Goal: Information Seeking & Learning: Find specific fact

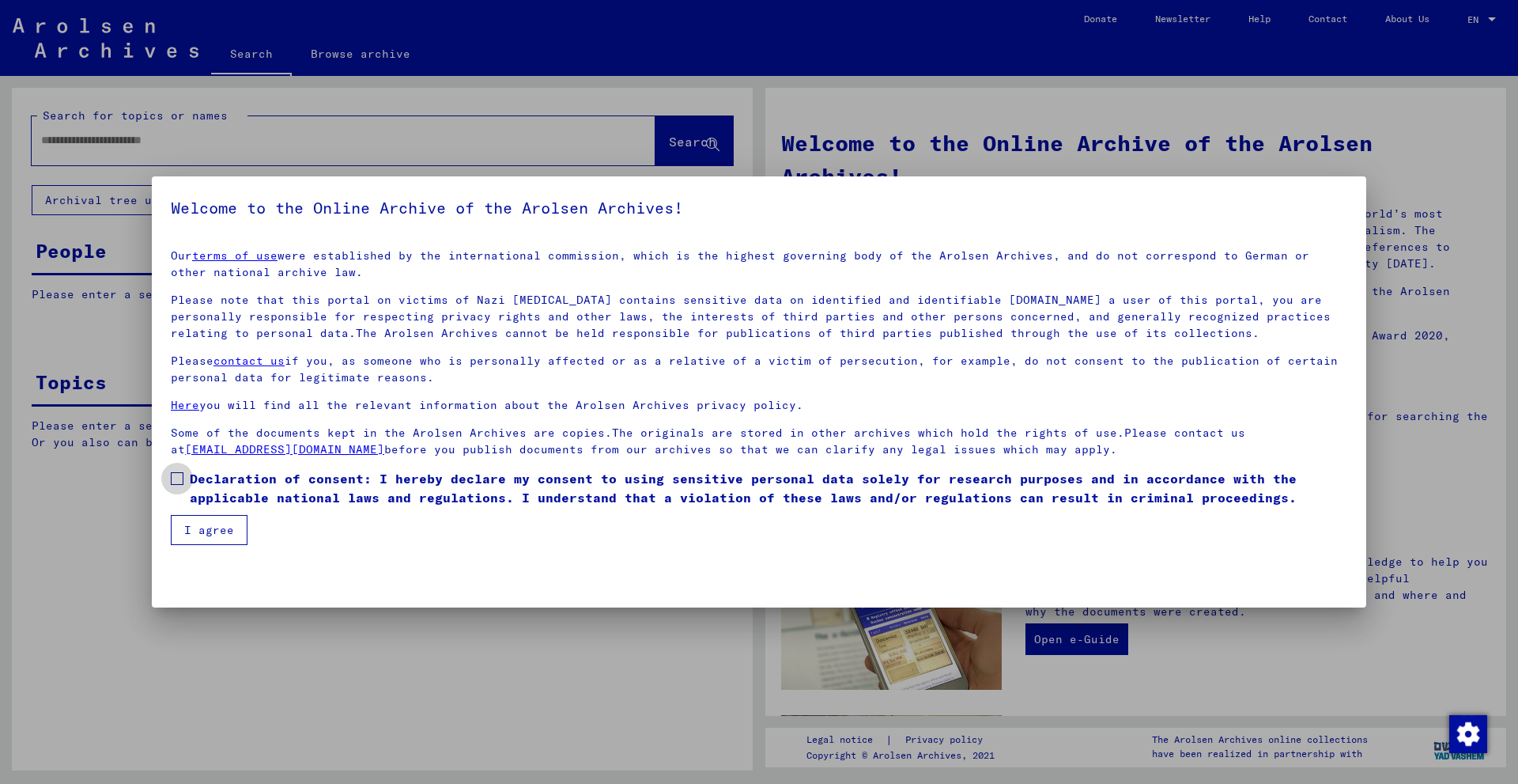
click at [180, 480] on span at bounding box center [177, 478] width 13 height 13
click at [198, 530] on button "I agree" at bounding box center [209, 530] width 77 height 30
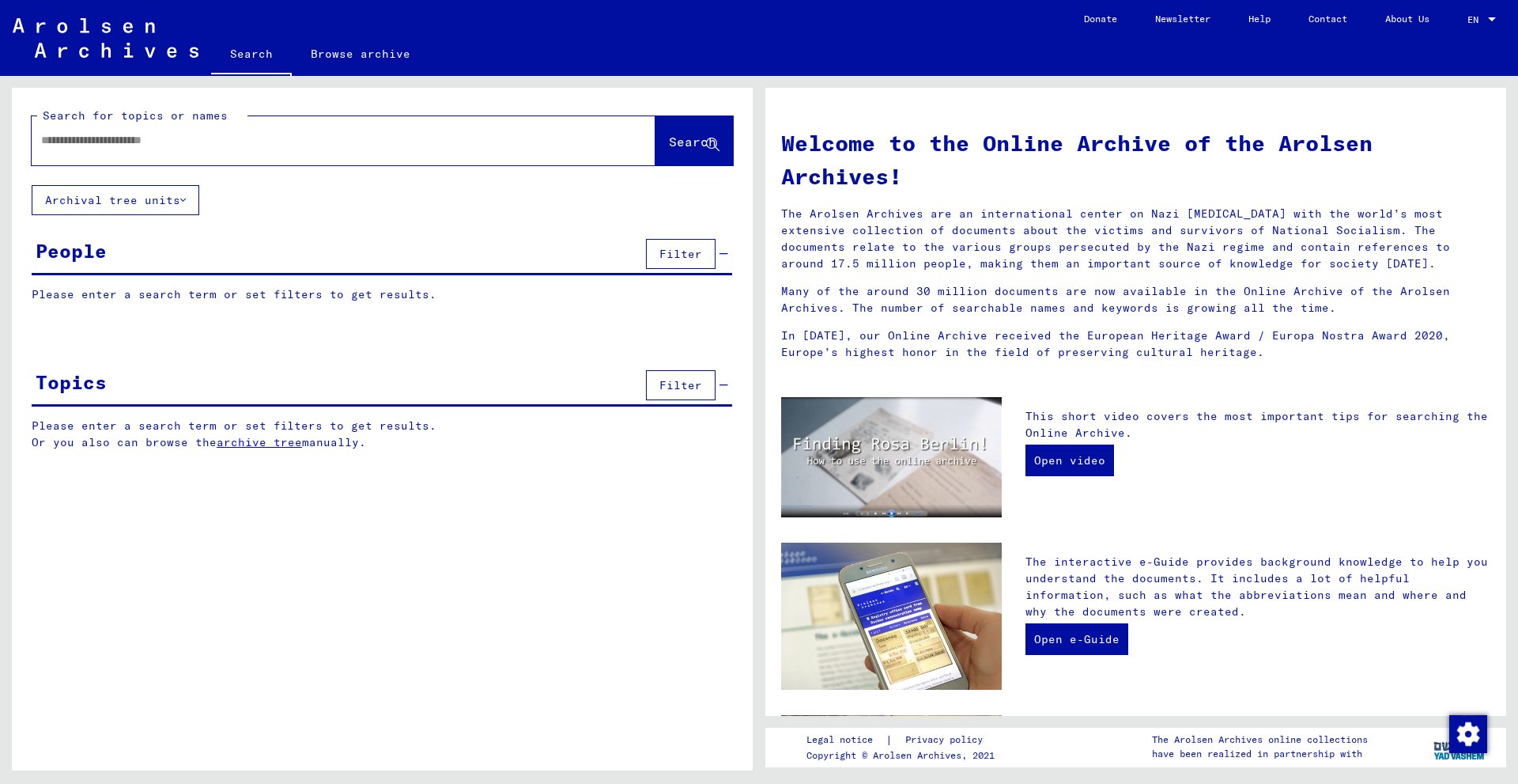
click at [170, 129] on div at bounding box center [319, 140] width 576 height 35
click at [166, 140] on input "text" at bounding box center [325, 140] width 567 height 17
paste input "**********"
click at [690, 147] on span "Search" at bounding box center [693, 141] width 47 height 16
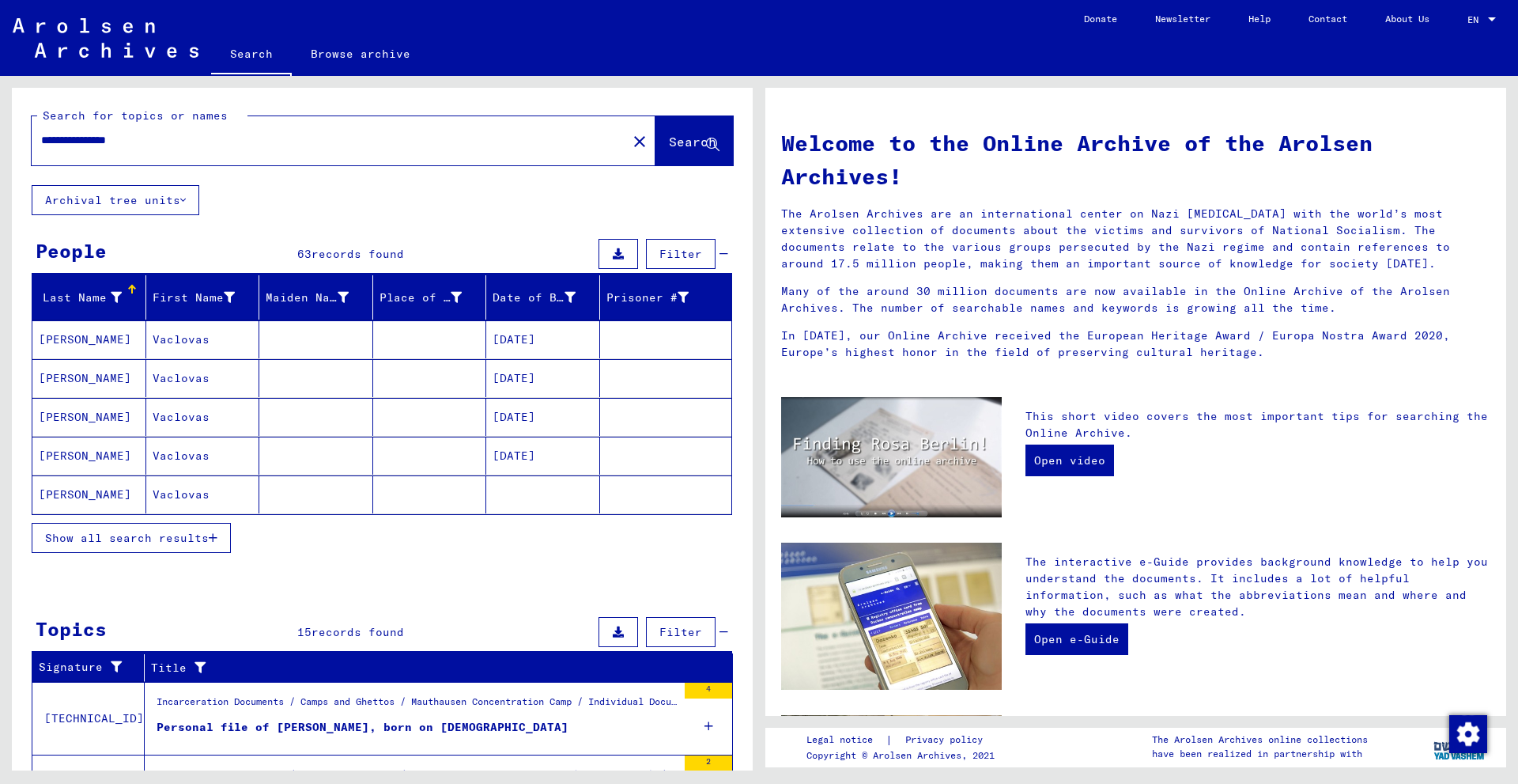
drag, startPoint x: 109, startPoint y: 142, endPoint x: 28, endPoint y: 144, distance: 81.0
click at [28, 144] on div "**********" at bounding box center [382, 135] width 741 height 97
click at [100, 143] on input "******" at bounding box center [325, 140] width 567 height 17
paste input "**********"
drag, startPoint x: 195, startPoint y: 140, endPoint x: 148, endPoint y: 138, distance: 47.0
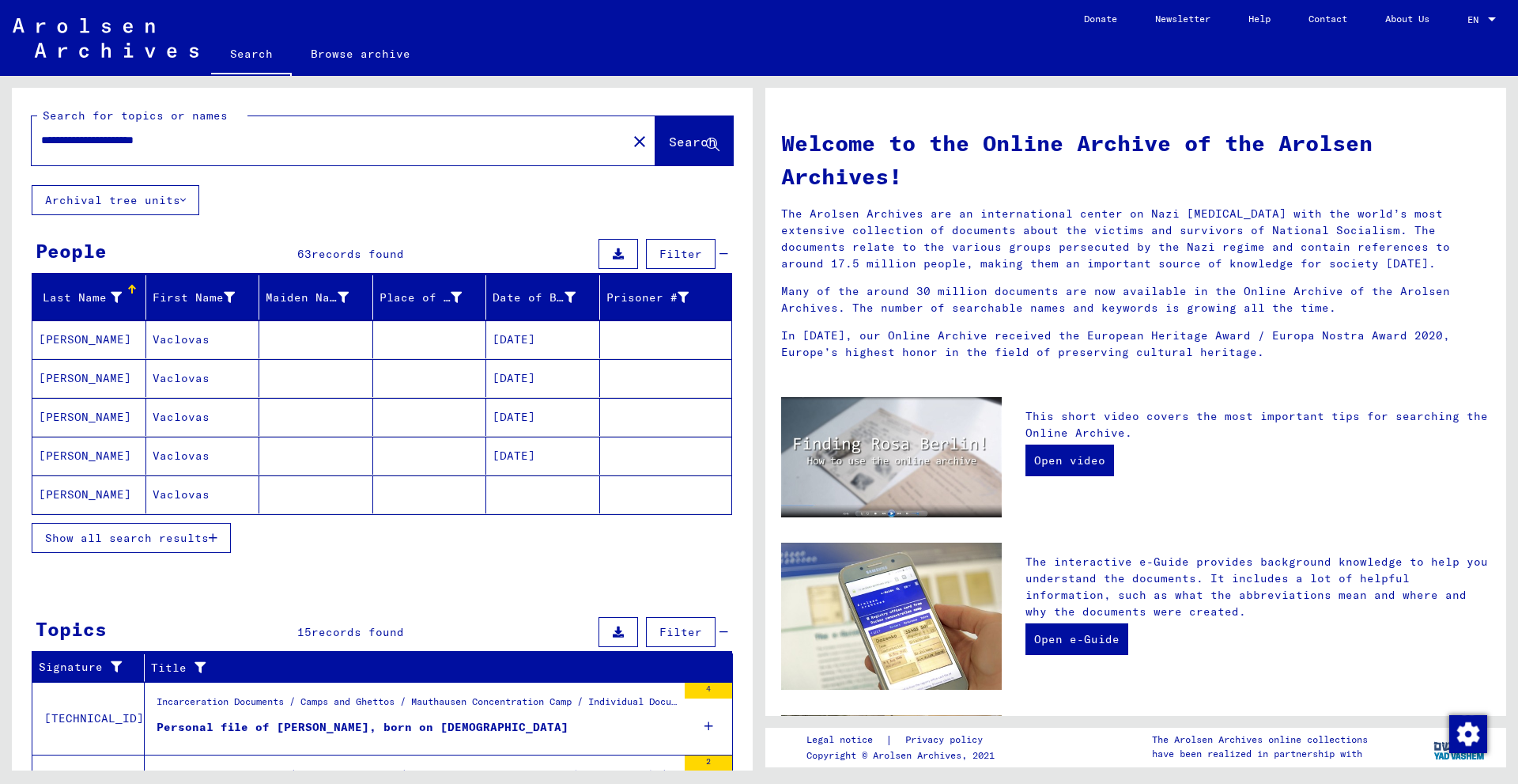
click at [148, 138] on input "**********" at bounding box center [325, 140] width 567 height 17
type input "**********"
click at [185, 540] on span "Show all search results" at bounding box center [127, 538] width 164 height 15
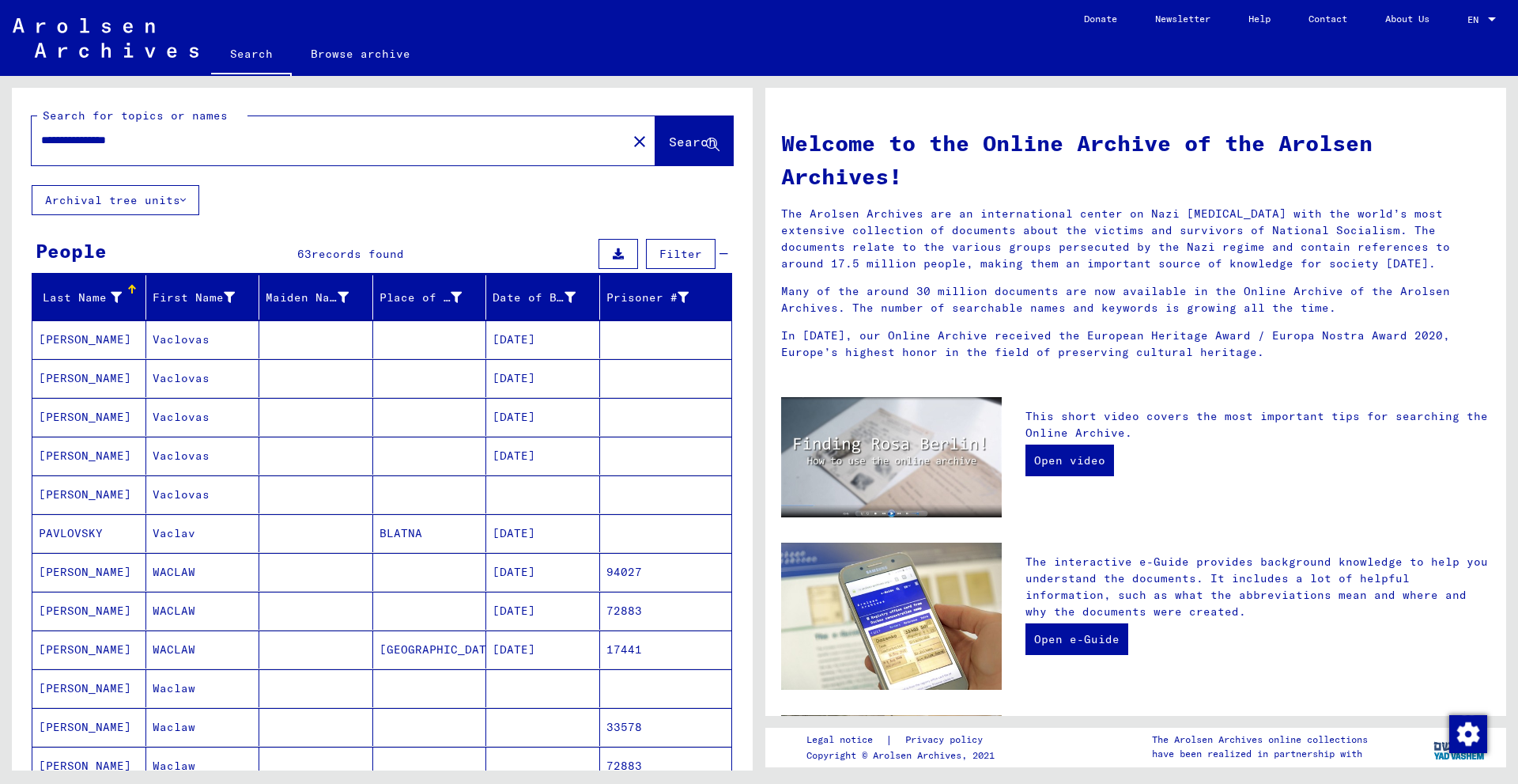
click at [551, 572] on mat-cell "[DATE]" at bounding box center [544, 571] width 114 height 38
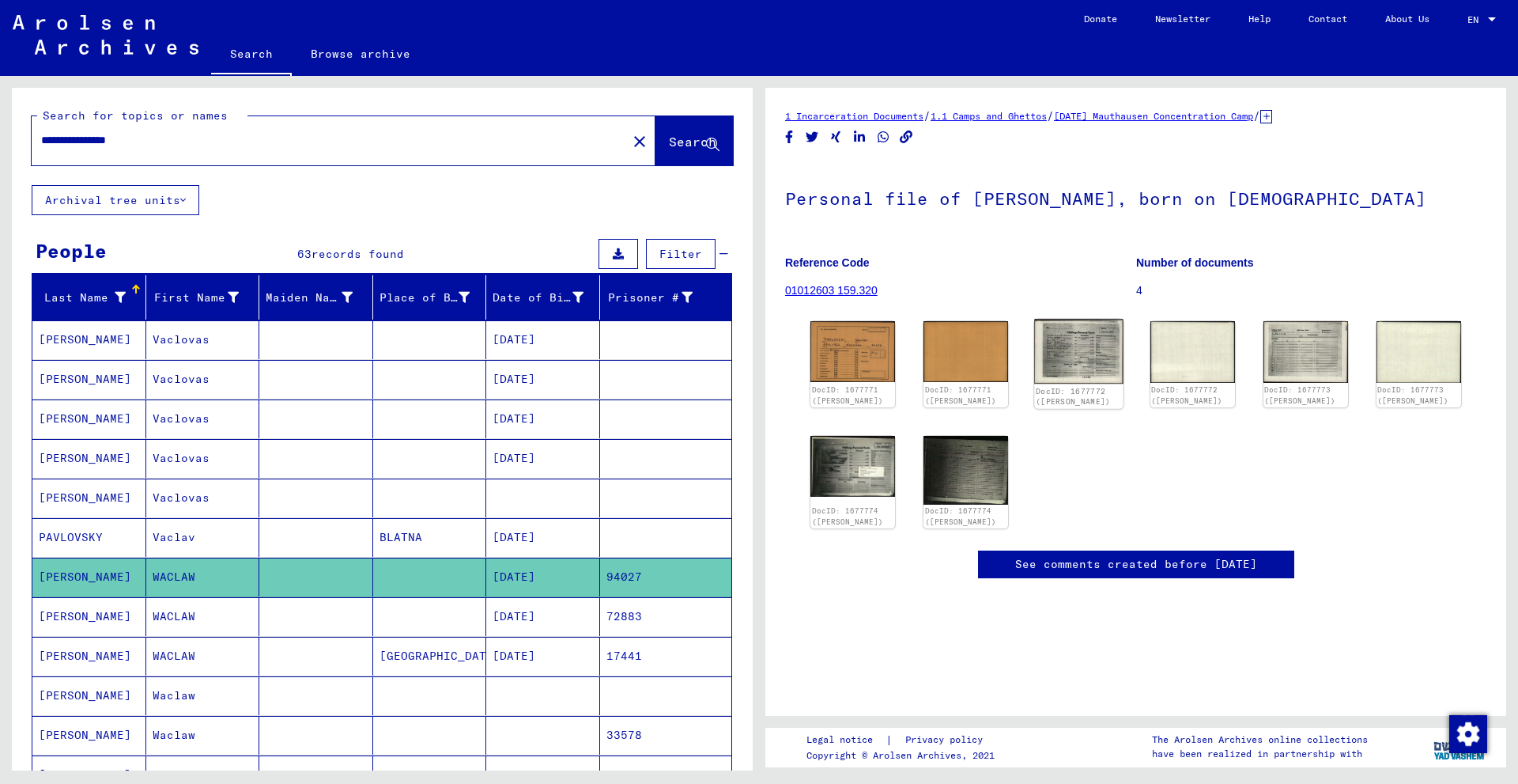
click at [1085, 354] on img at bounding box center [1079, 352] width 89 height 65
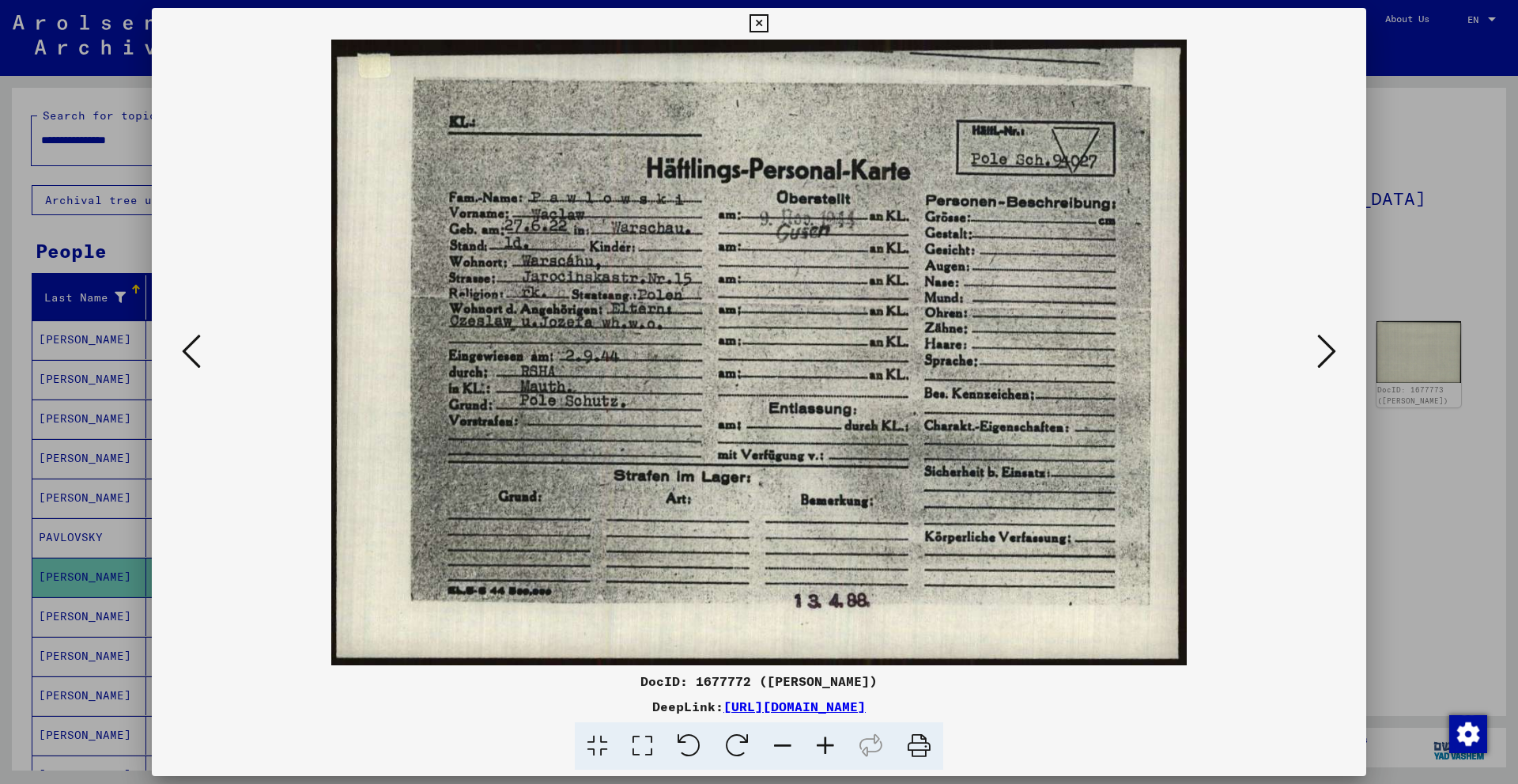
click at [758, 23] on icon at bounding box center [759, 24] width 19 height 19
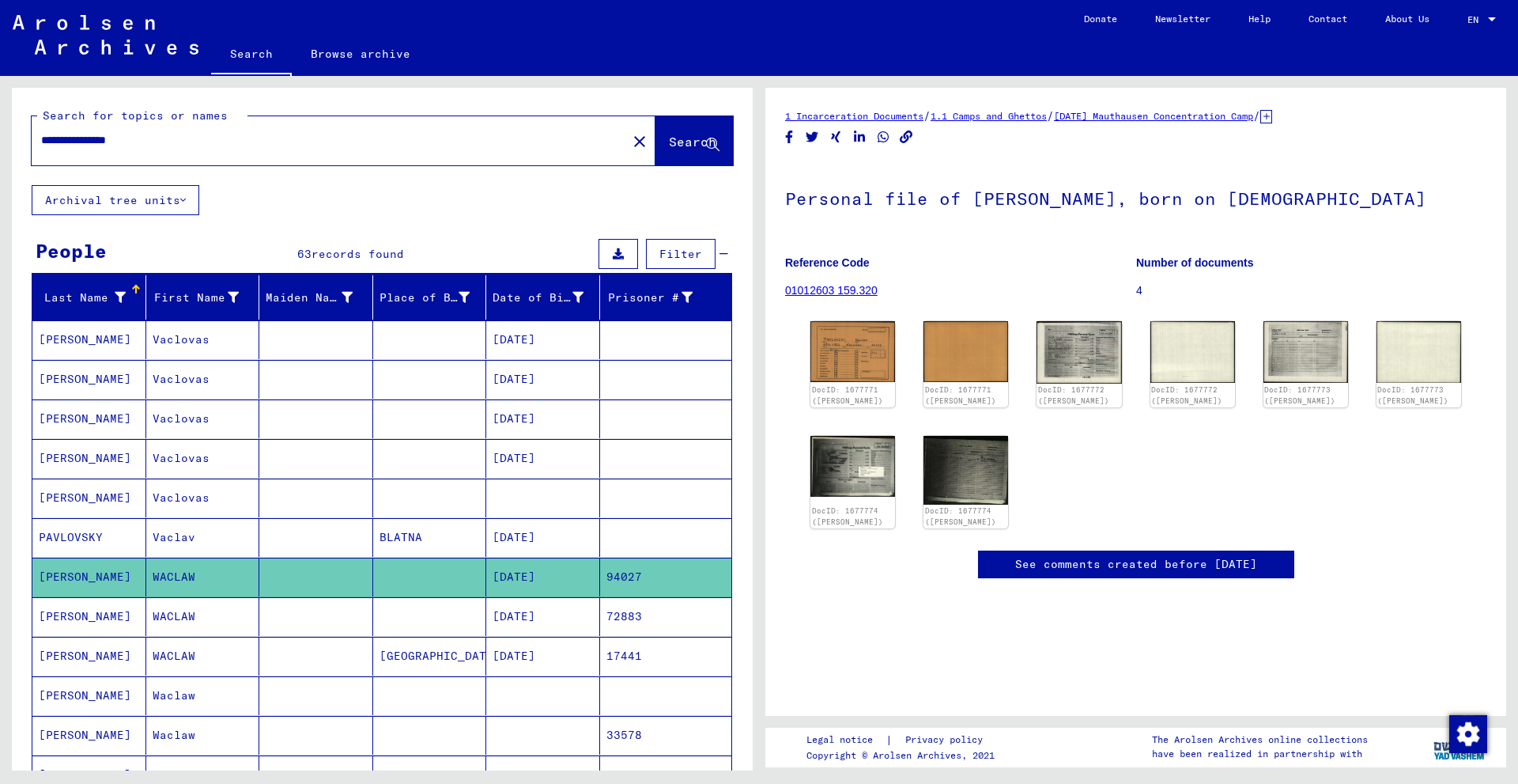
click at [534, 624] on mat-cell "[DATE]" at bounding box center [544, 615] width 114 height 38
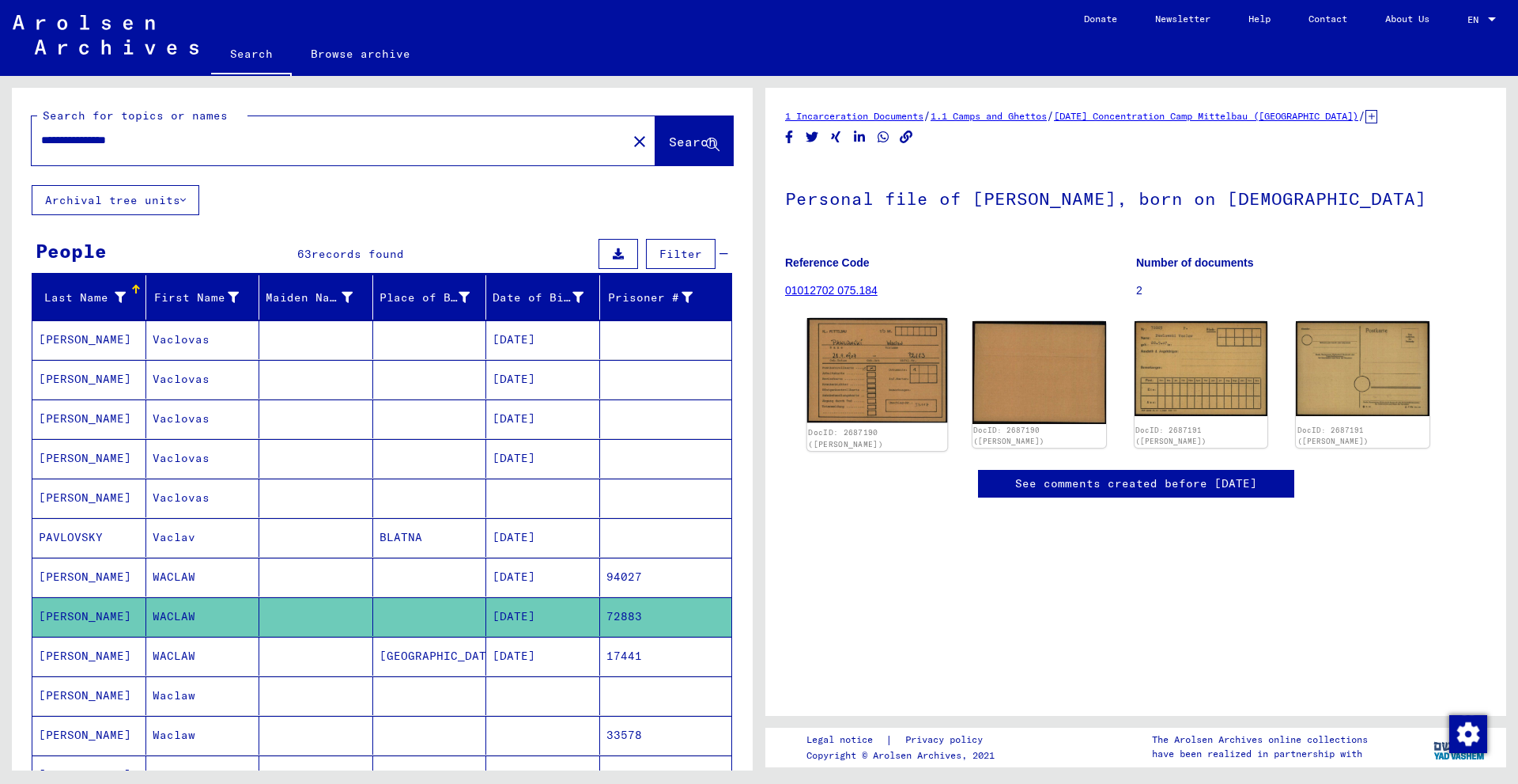
click at [888, 340] on img at bounding box center [877, 370] width 140 height 105
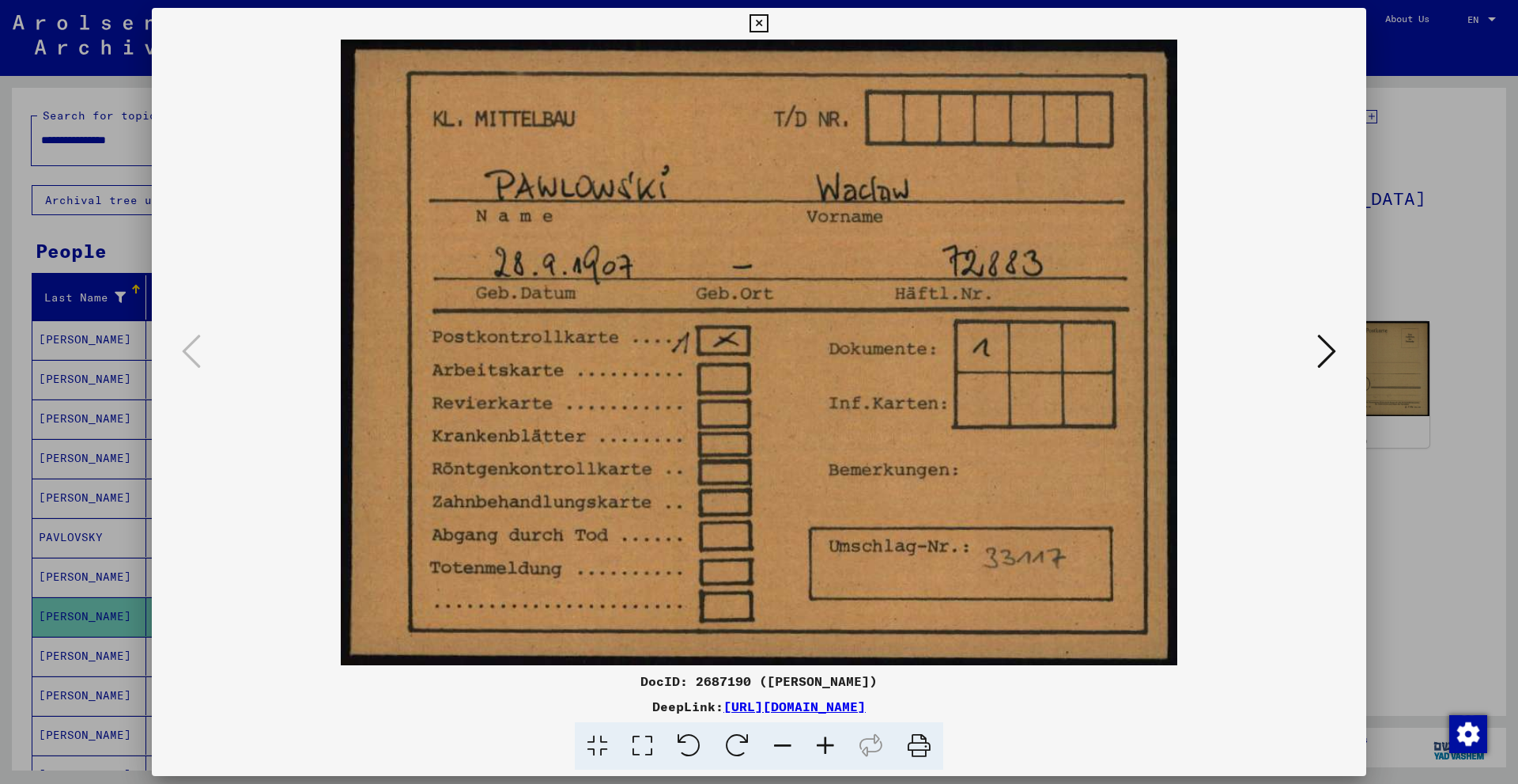
click at [757, 24] on icon at bounding box center [759, 24] width 19 height 19
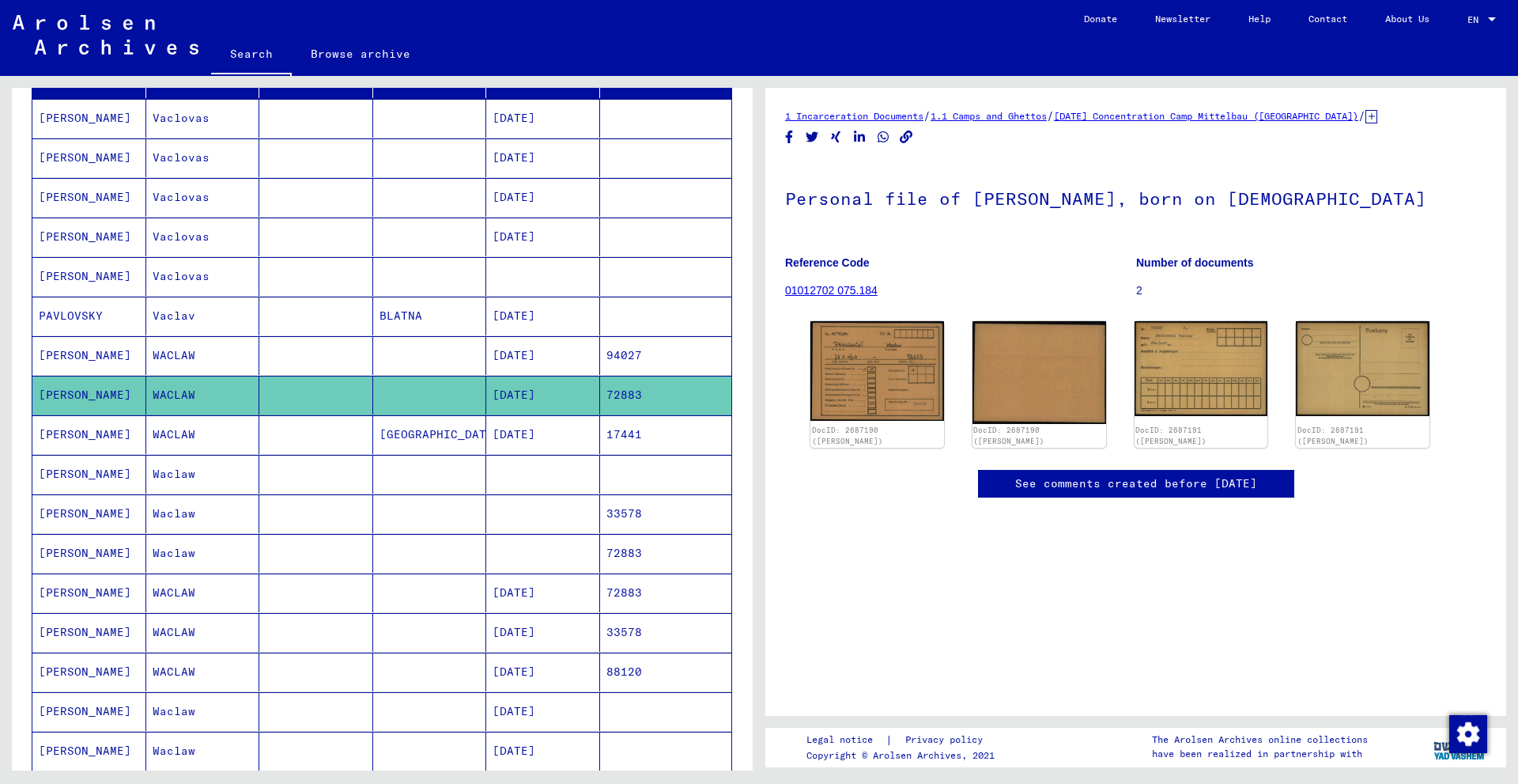
scroll to position [237, 0]
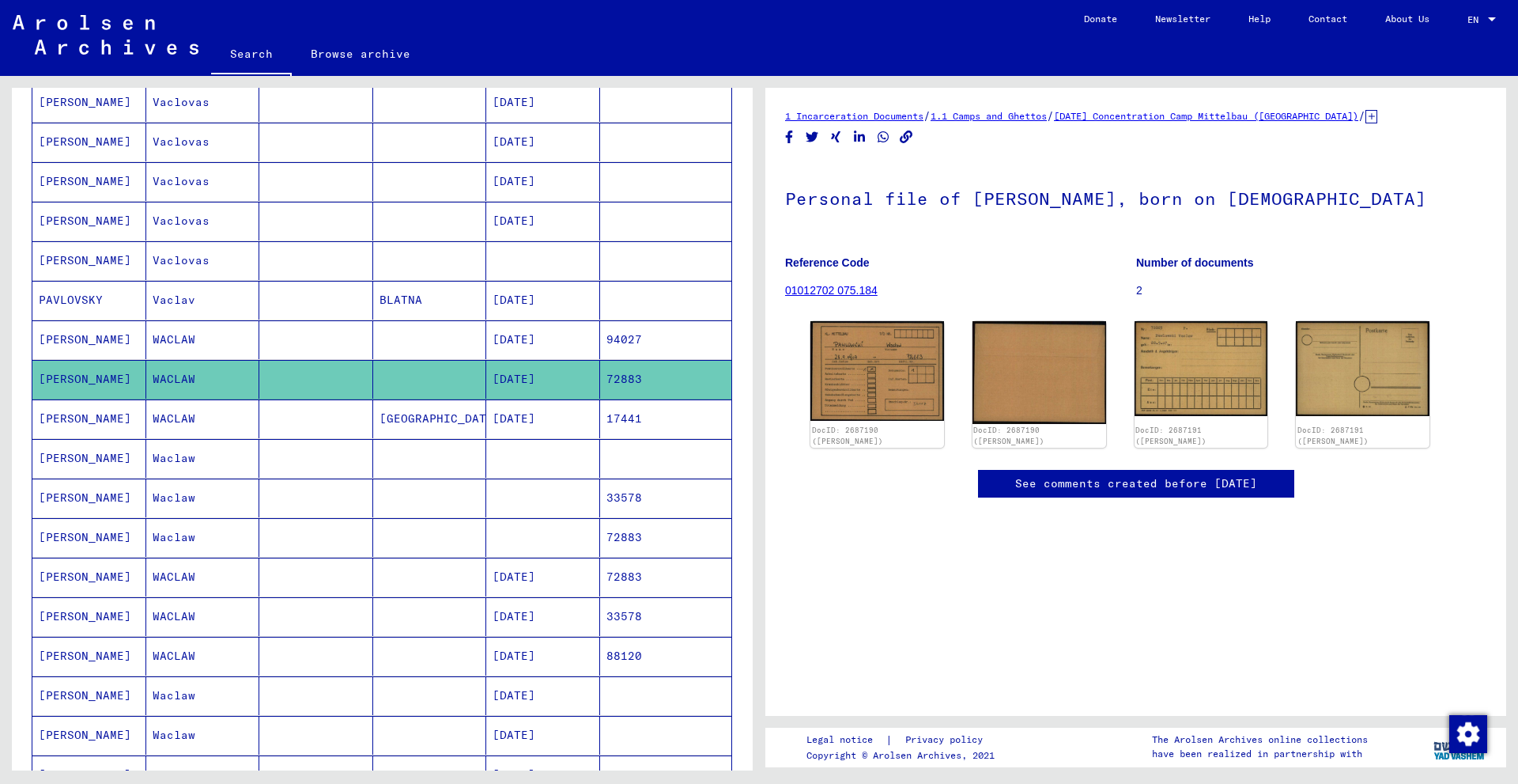
click at [550, 502] on mat-cell at bounding box center [544, 497] width 114 height 38
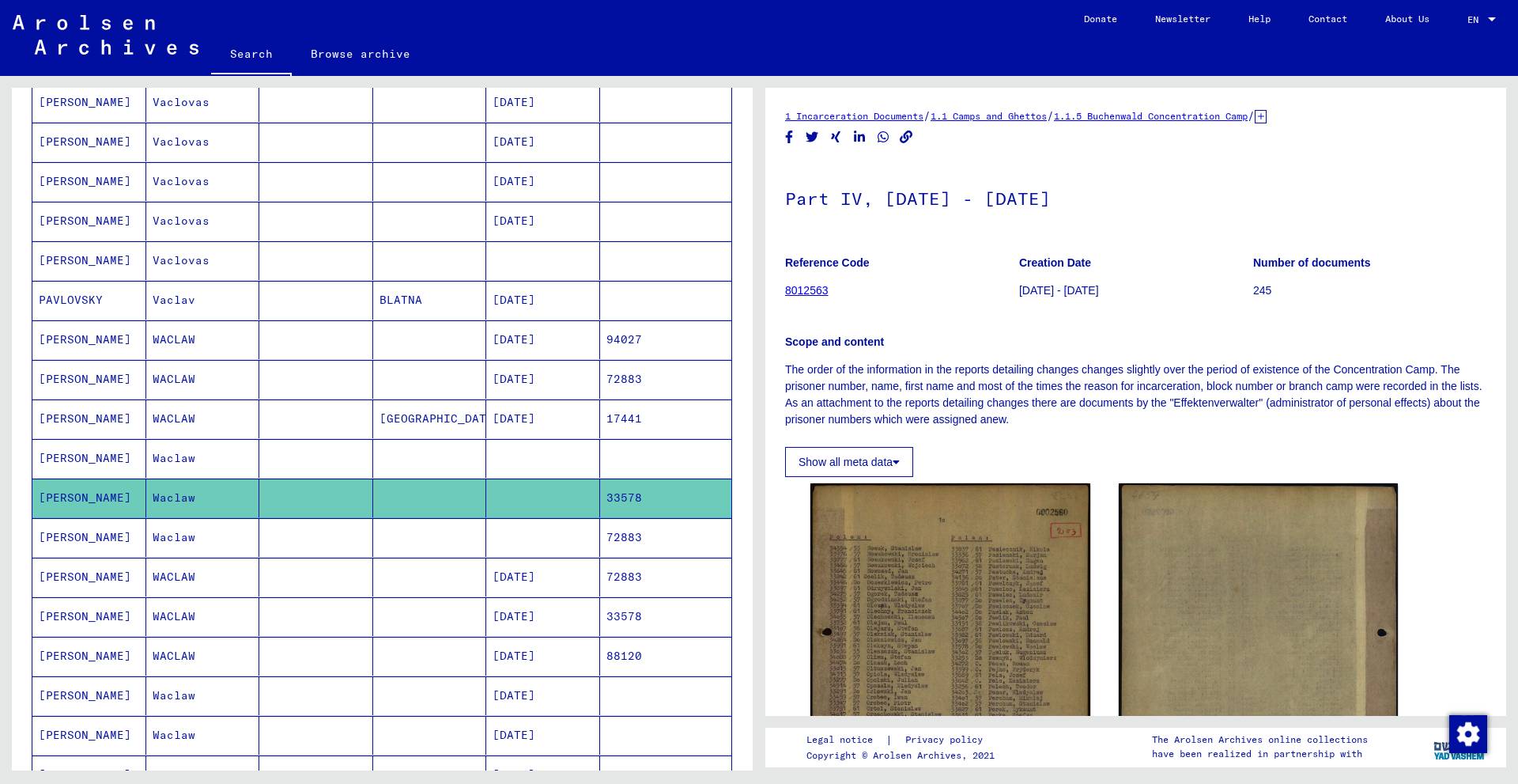
click at [551, 537] on mat-cell at bounding box center [544, 537] width 114 height 38
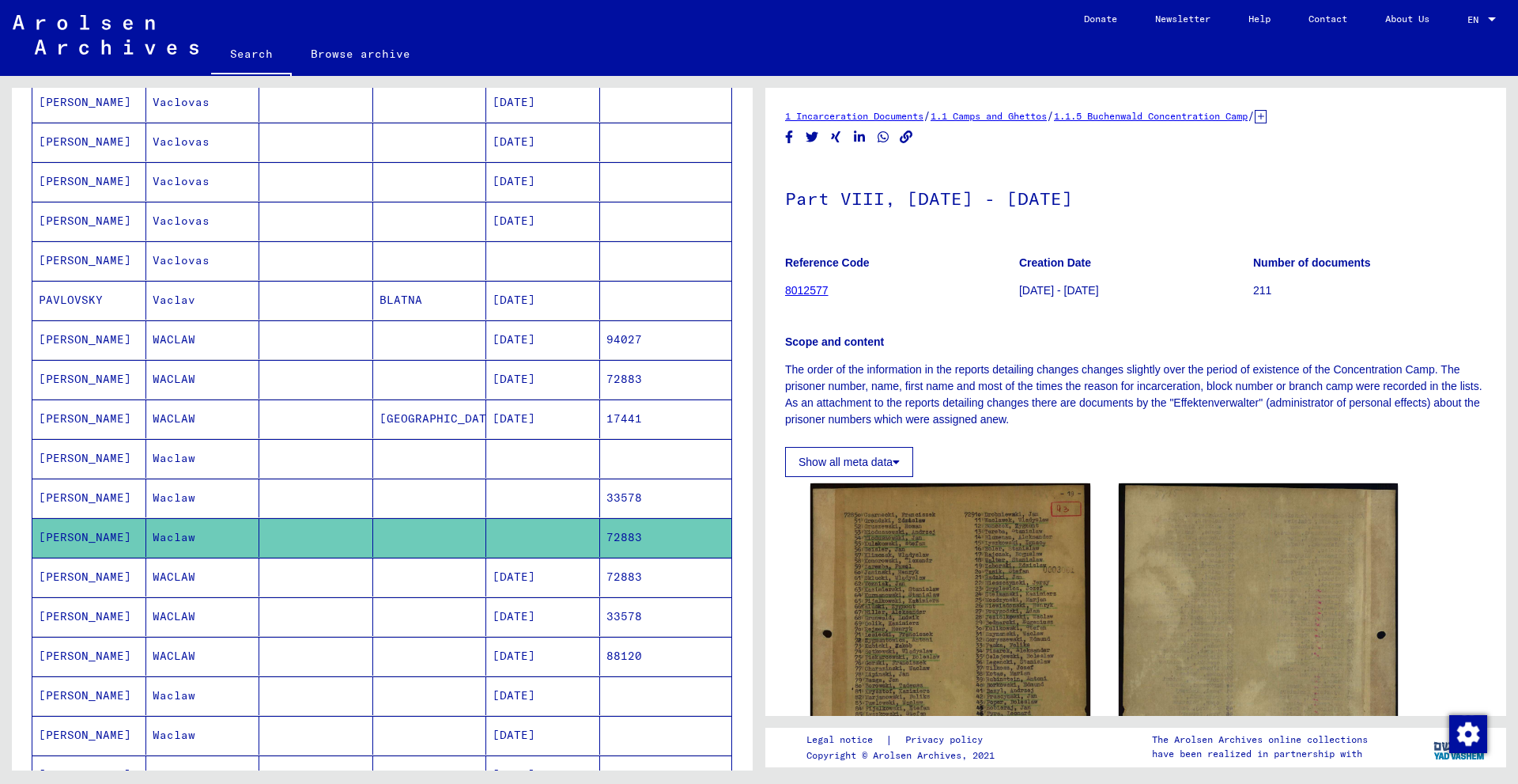
click at [536, 587] on mat-cell "[DATE]" at bounding box center [544, 576] width 114 height 38
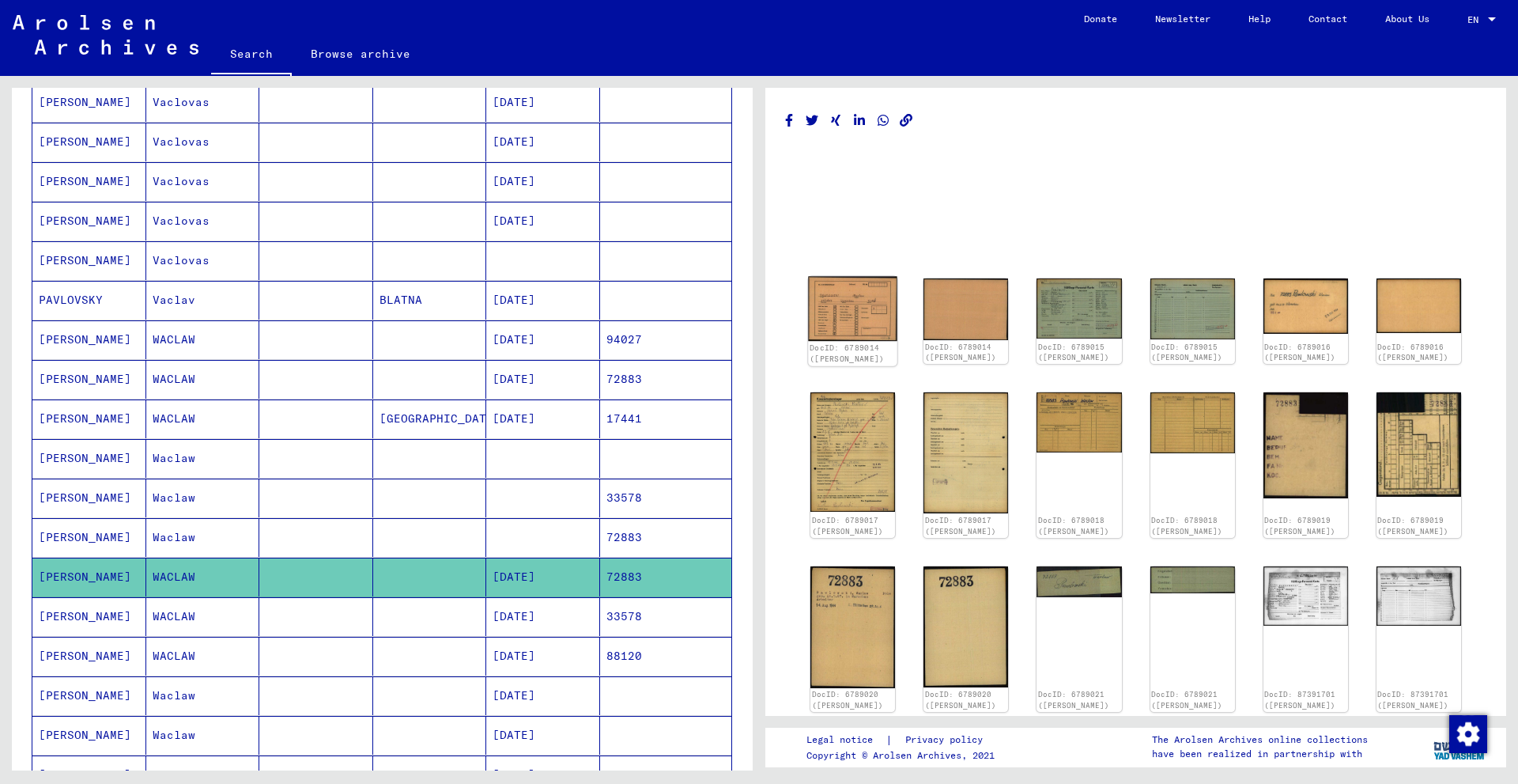
click at [851, 316] on img at bounding box center [853, 309] width 89 height 65
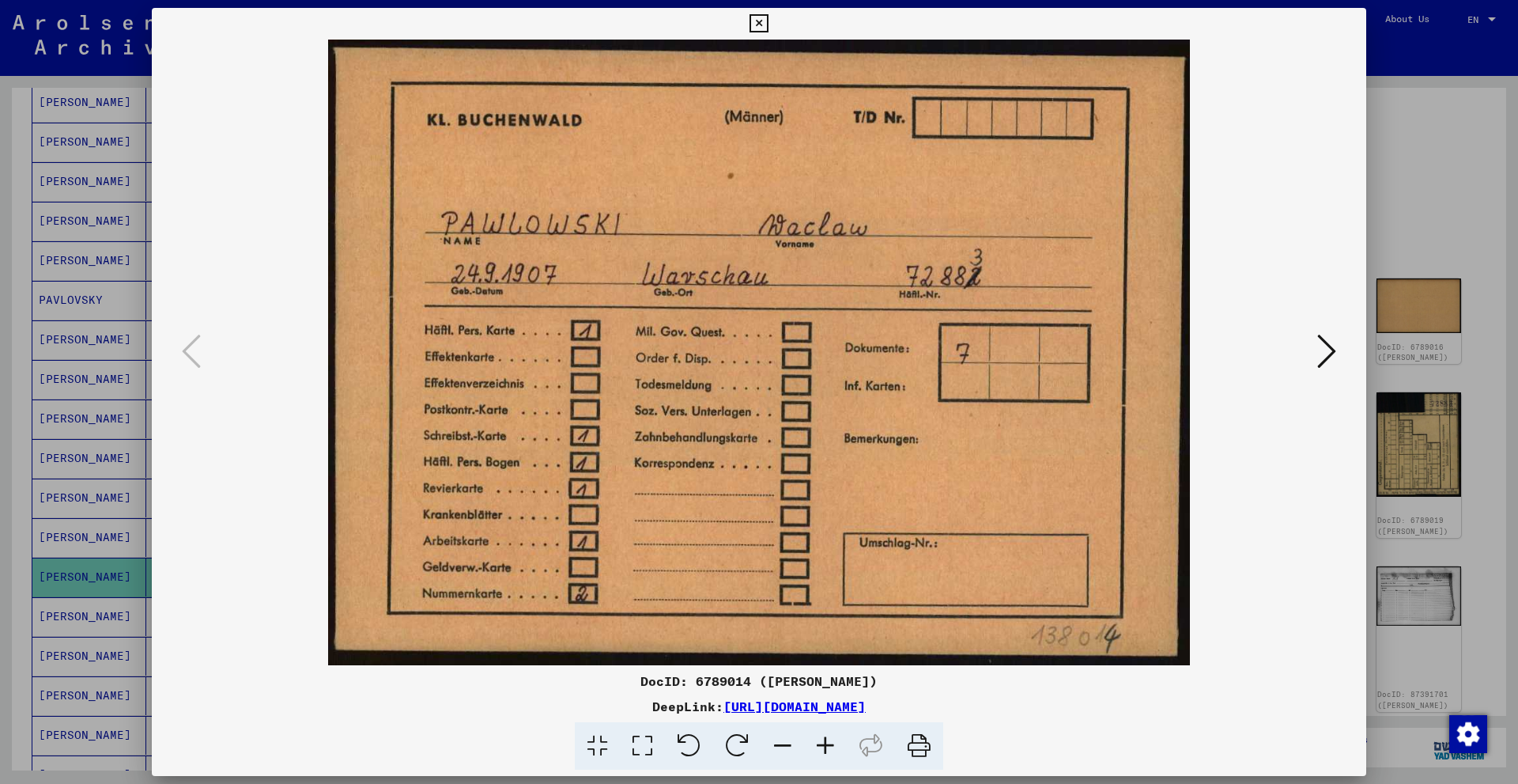
click at [1331, 353] on icon at bounding box center [1326, 350] width 19 height 38
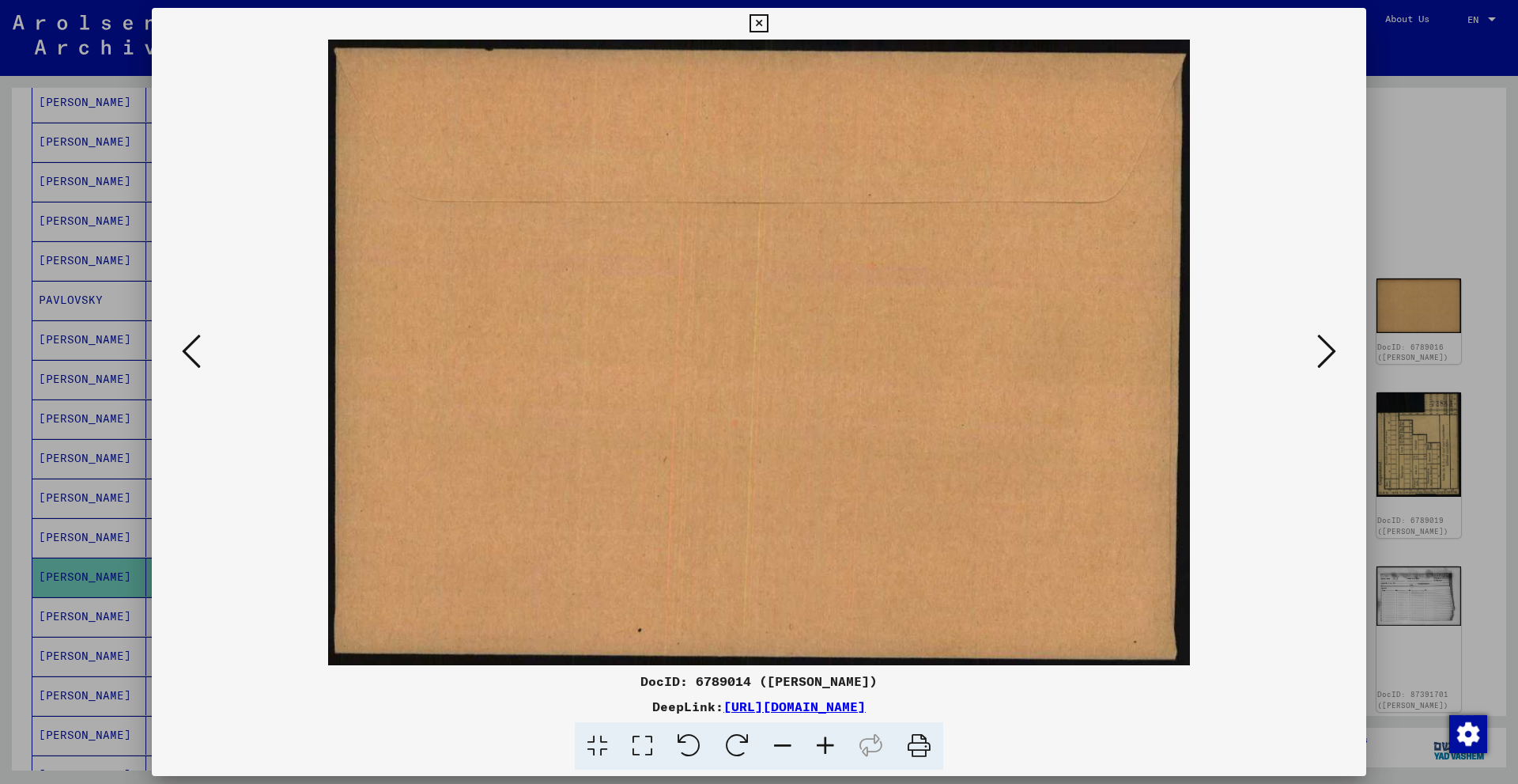
click at [1331, 353] on icon at bounding box center [1326, 350] width 19 height 38
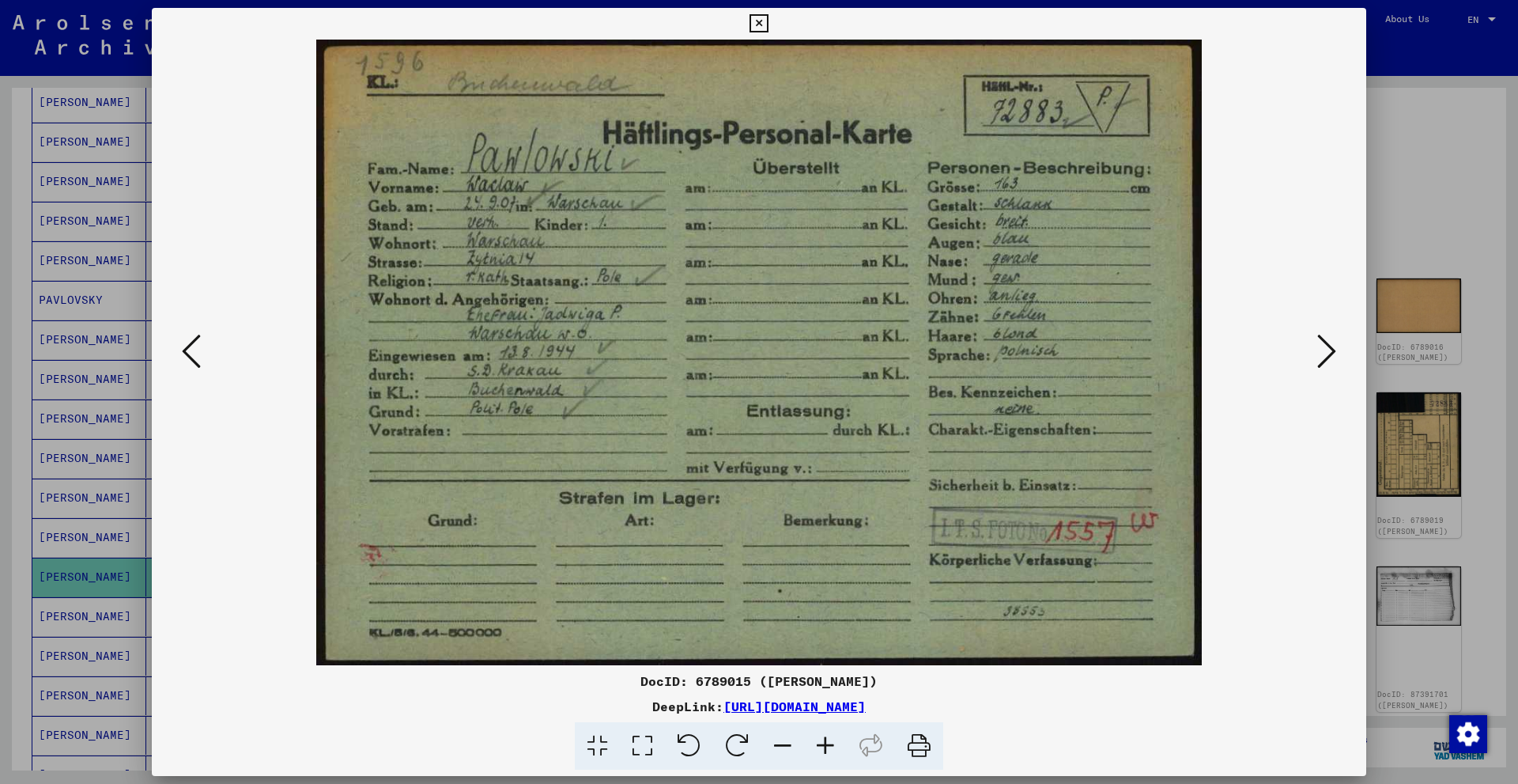
click at [759, 23] on icon at bounding box center [759, 24] width 19 height 19
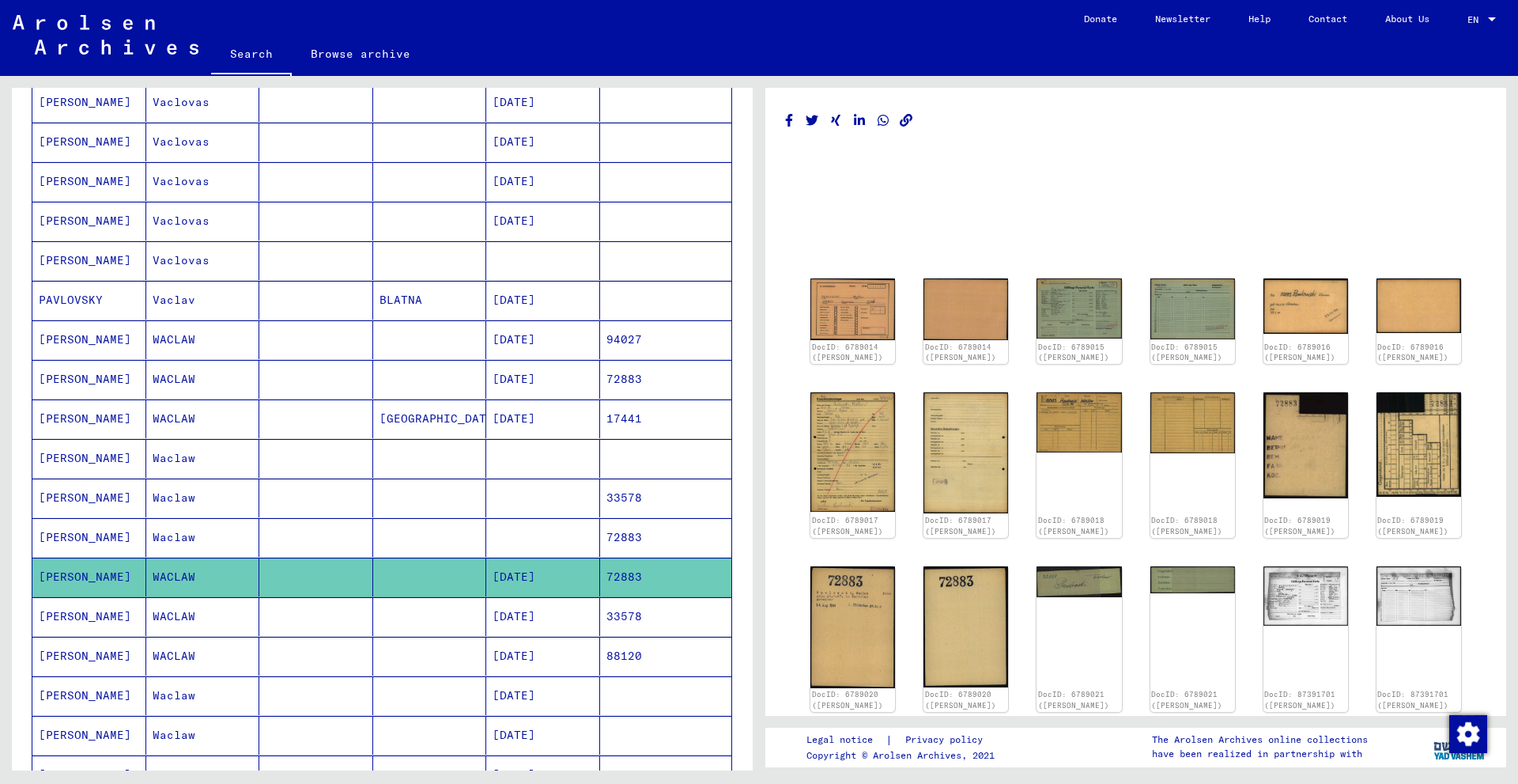
click at [540, 622] on mat-cell "[DATE]" at bounding box center [544, 615] width 114 height 38
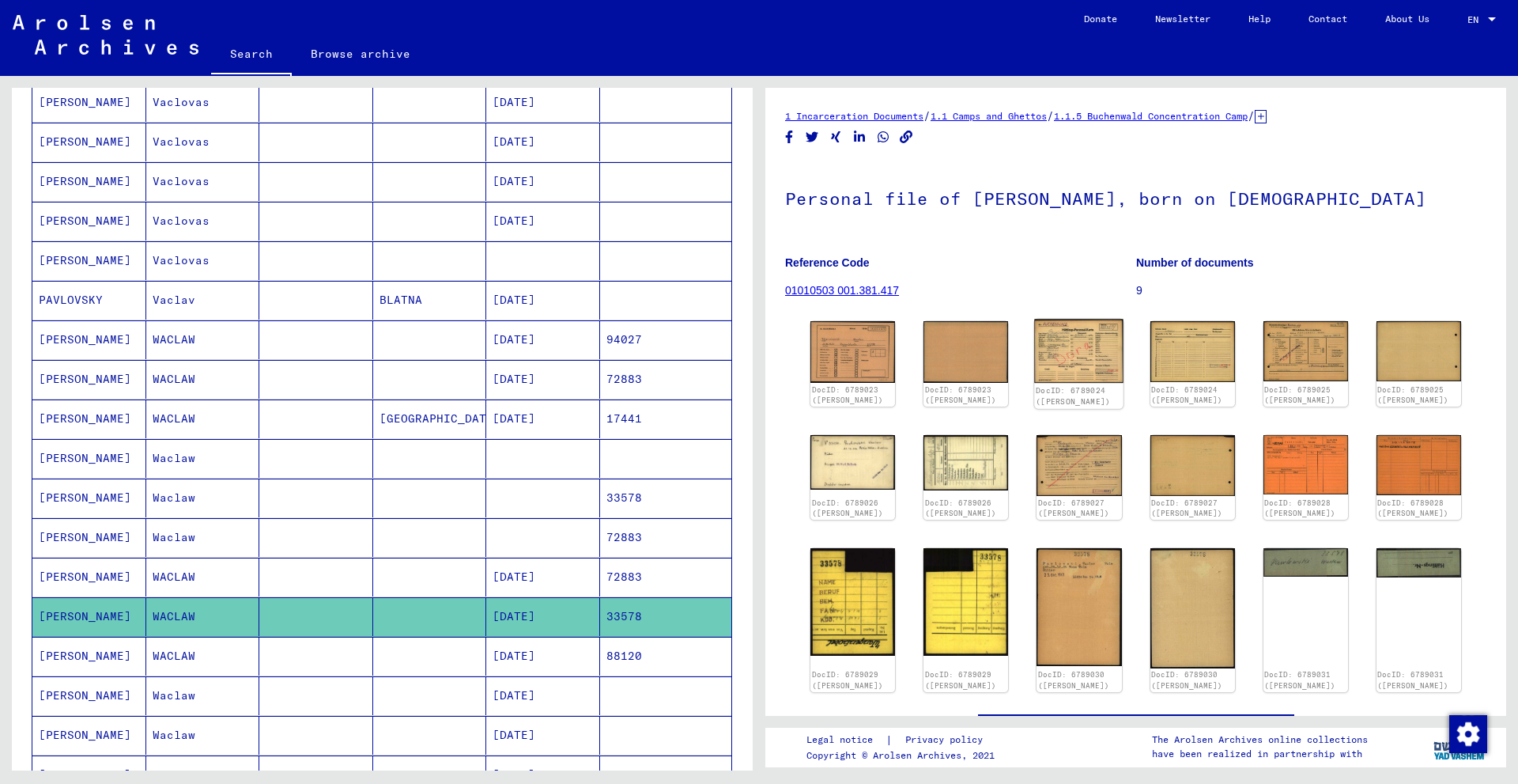
click at [1076, 346] on img at bounding box center [1079, 351] width 89 height 64
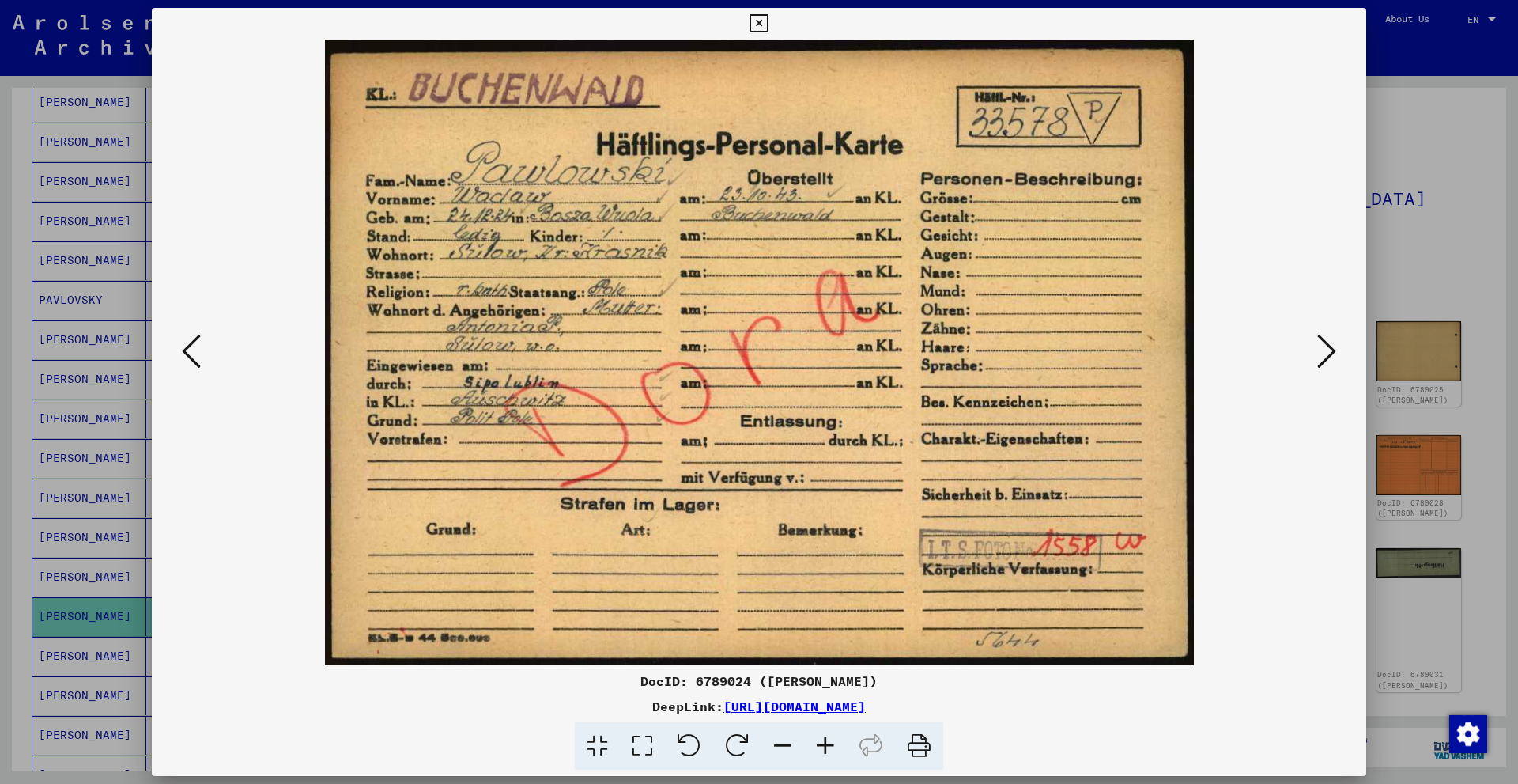
click at [760, 26] on icon at bounding box center [759, 24] width 19 height 19
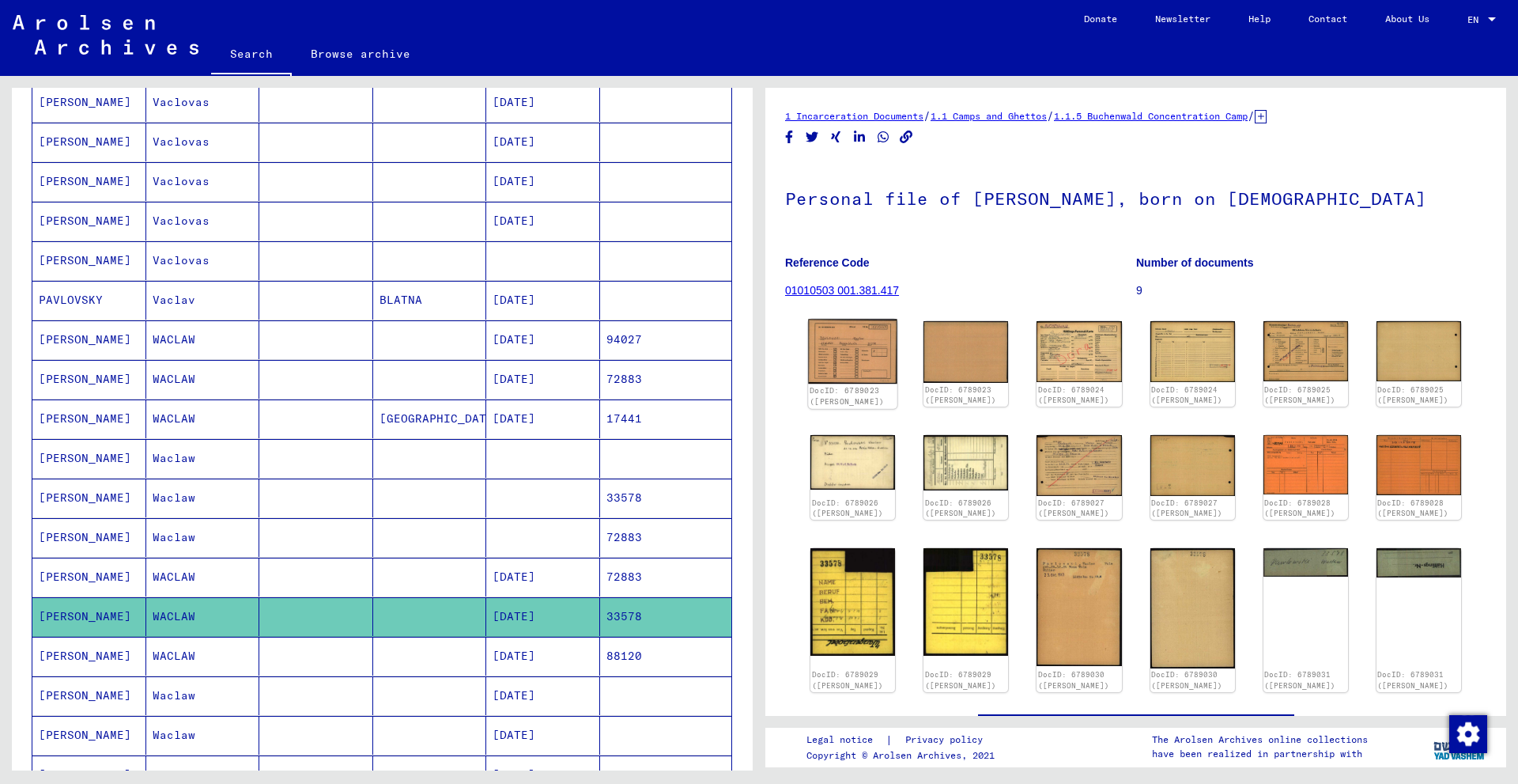
click at [869, 348] on img at bounding box center [853, 352] width 89 height 65
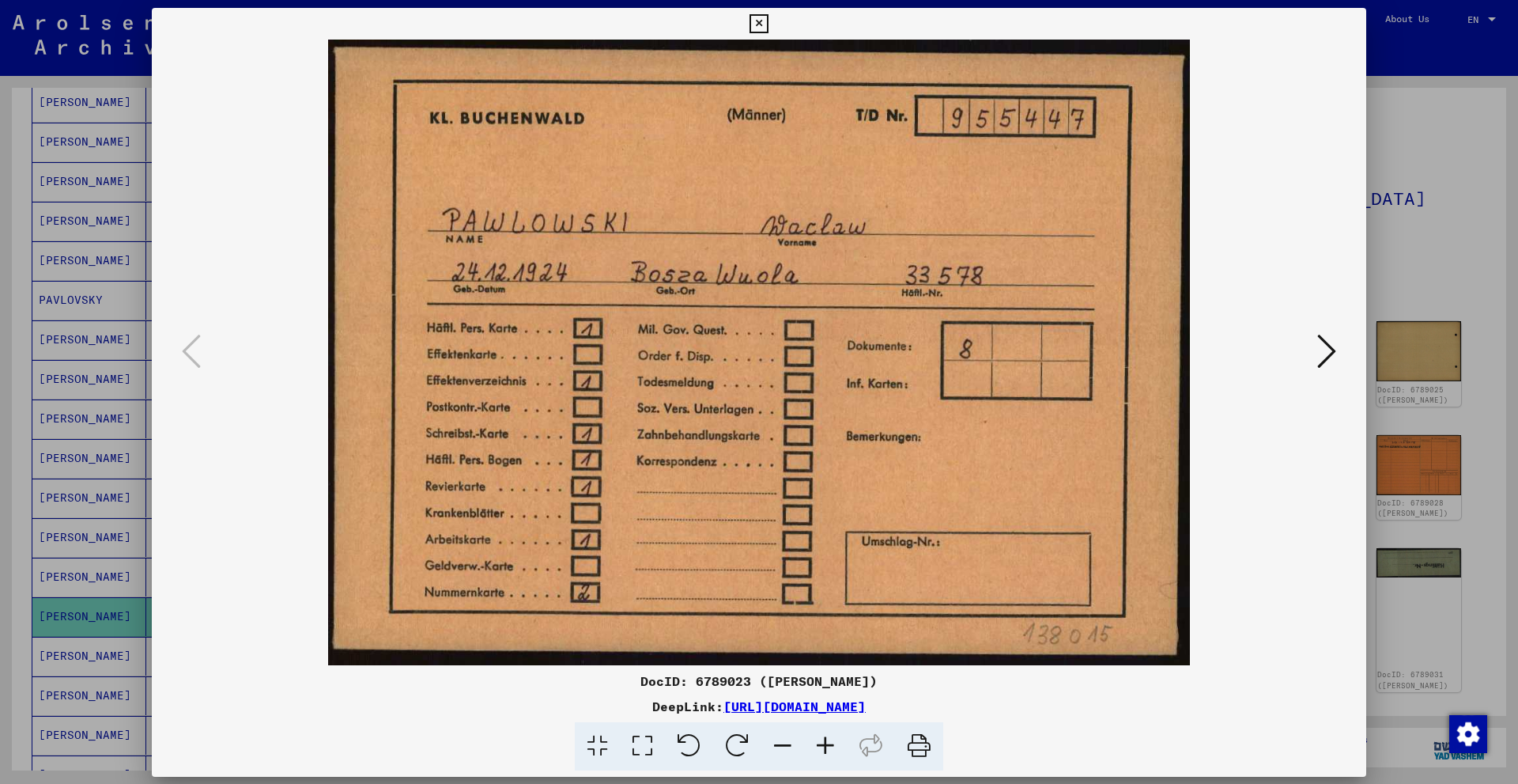
click at [869, 348] on img at bounding box center [759, 351] width 1107 height 625
click at [1325, 352] on icon at bounding box center [1326, 350] width 19 height 38
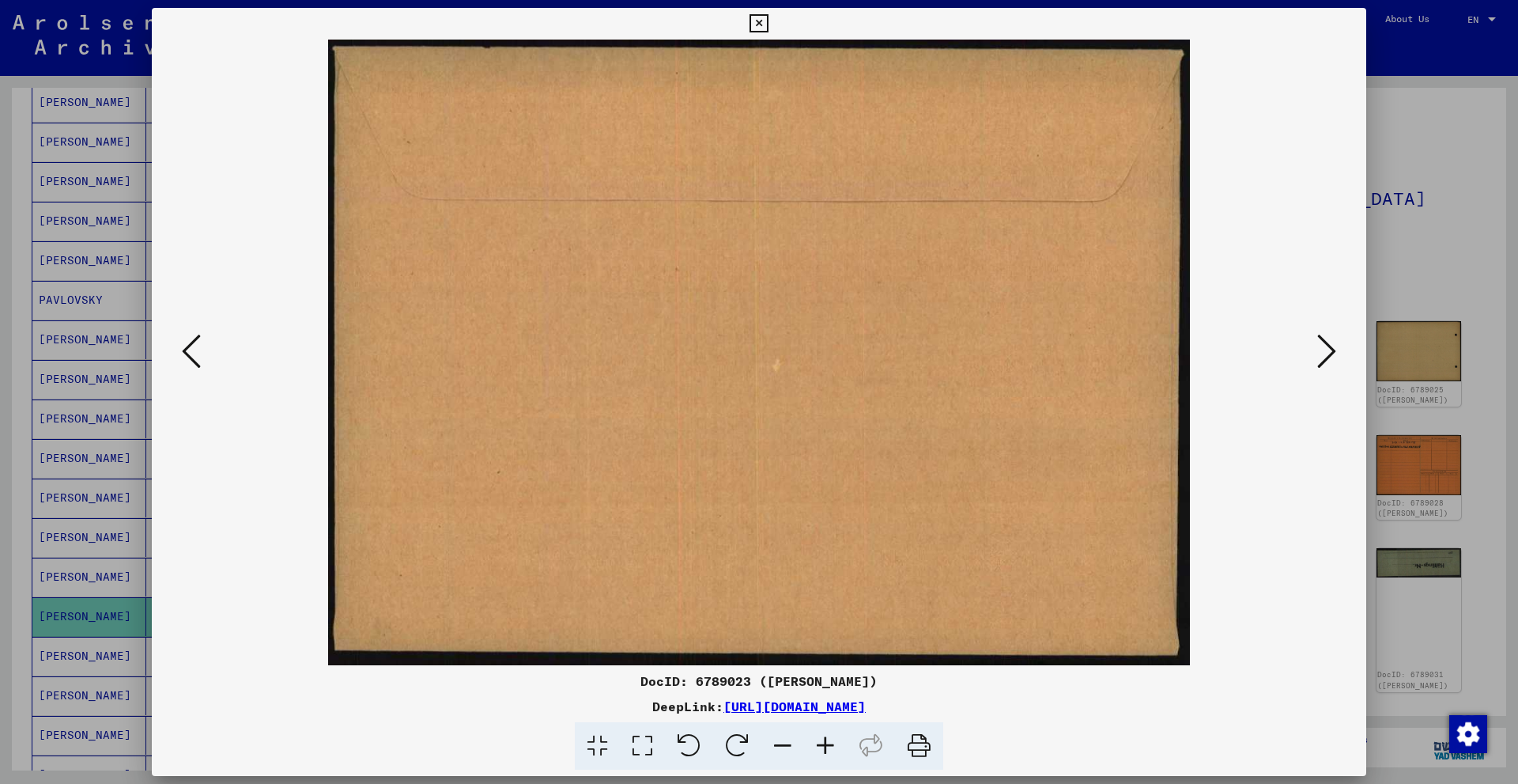
click at [1325, 352] on icon at bounding box center [1326, 350] width 19 height 38
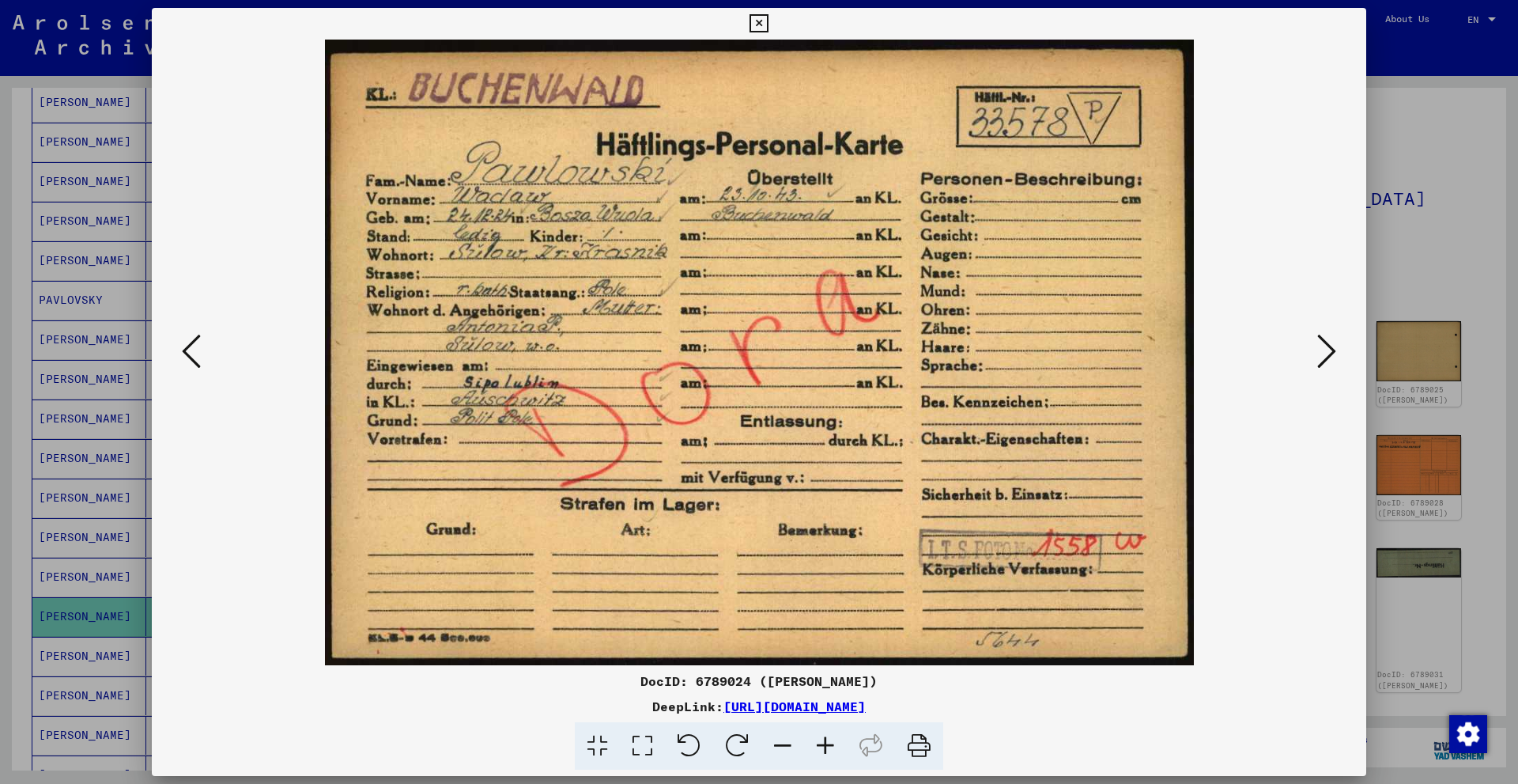
click at [1325, 352] on icon at bounding box center [1326, 350] width 19 height 38
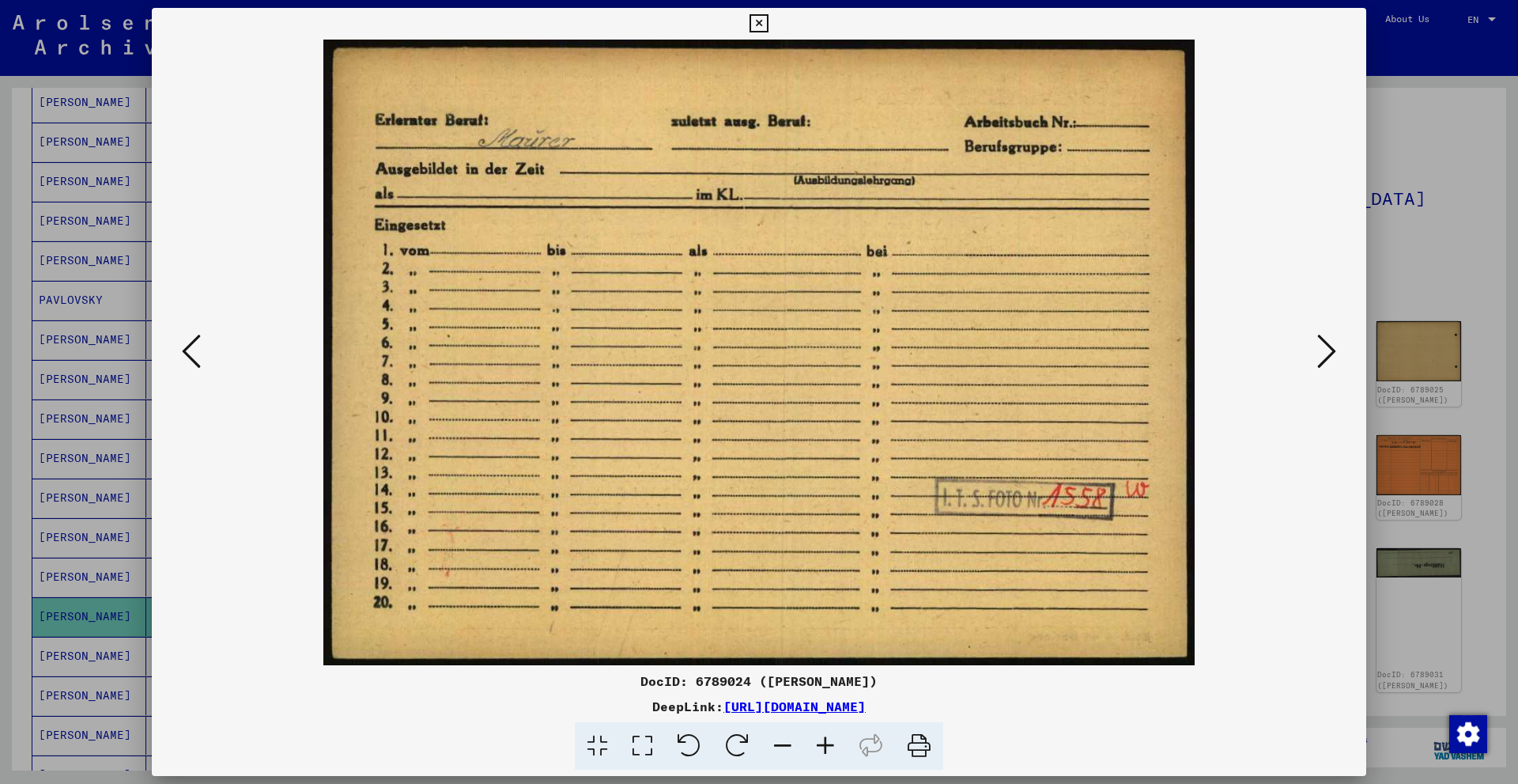
click at [1325, 352] on icon at bounding box center [1326, 350] width 19 height 38
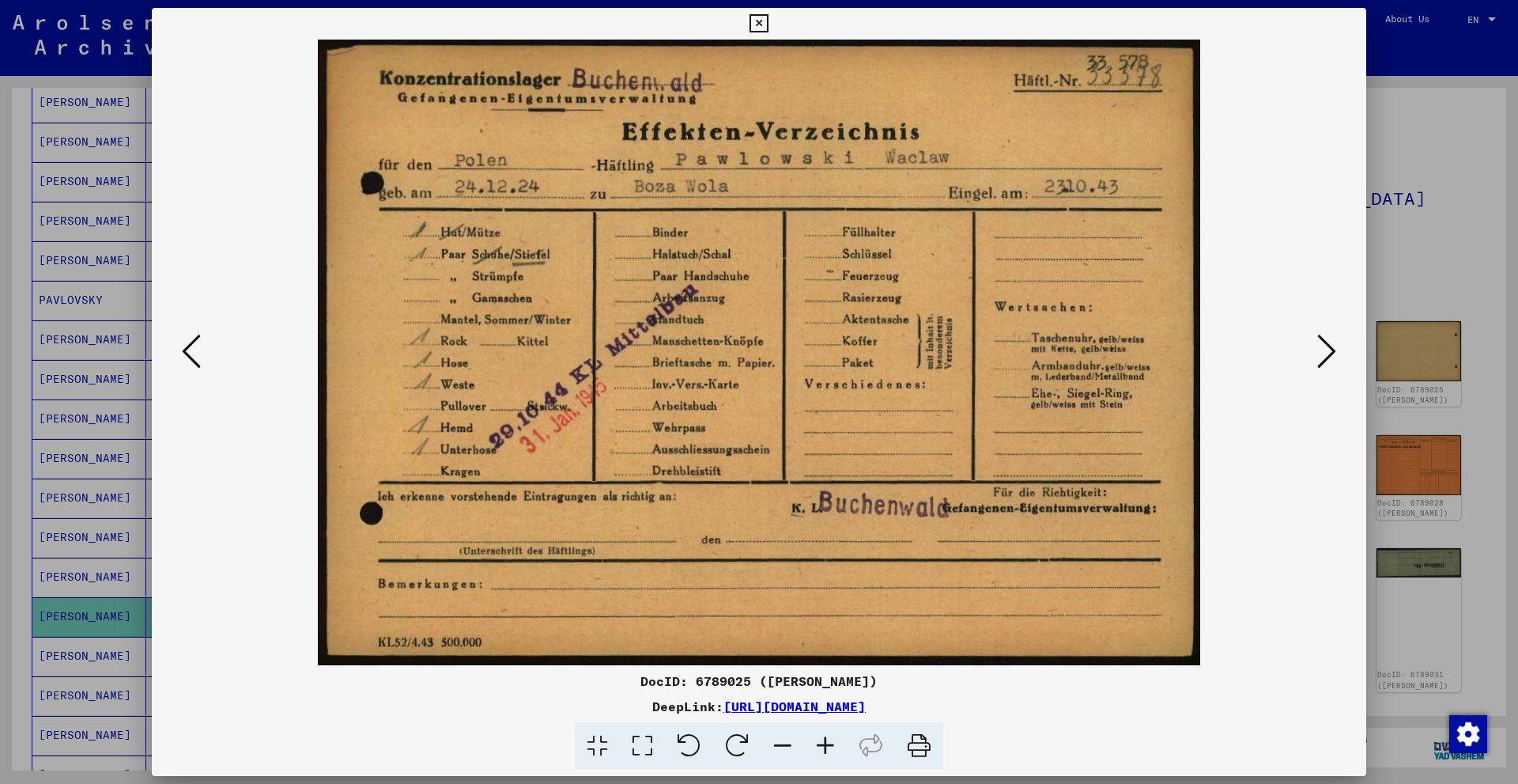
click at [1325, 352] on icon at bounding box center [1326, 350] width 19 height 38
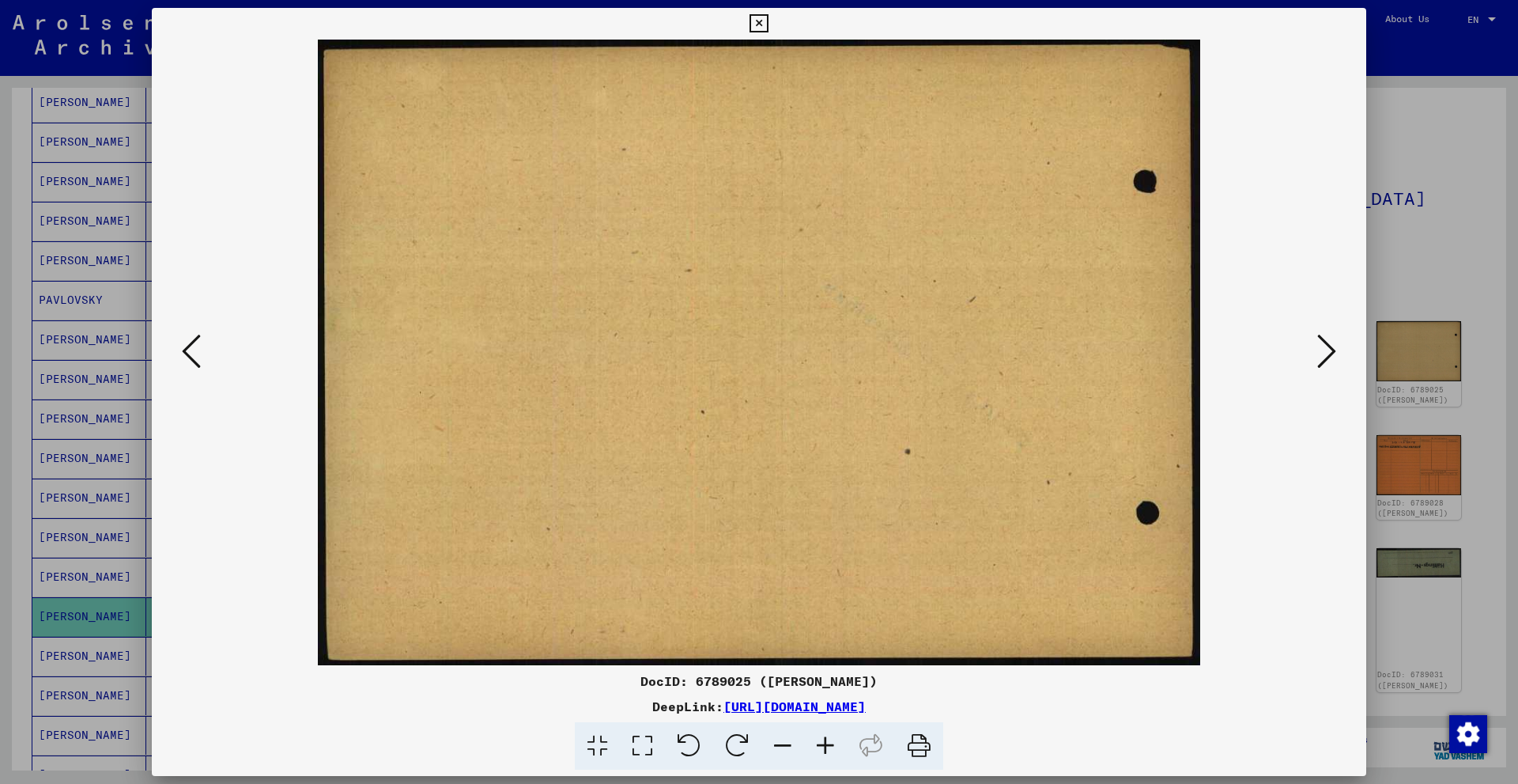
click at [1325, 352] on icon at bounding box center [1326, 350] width 19 height 38
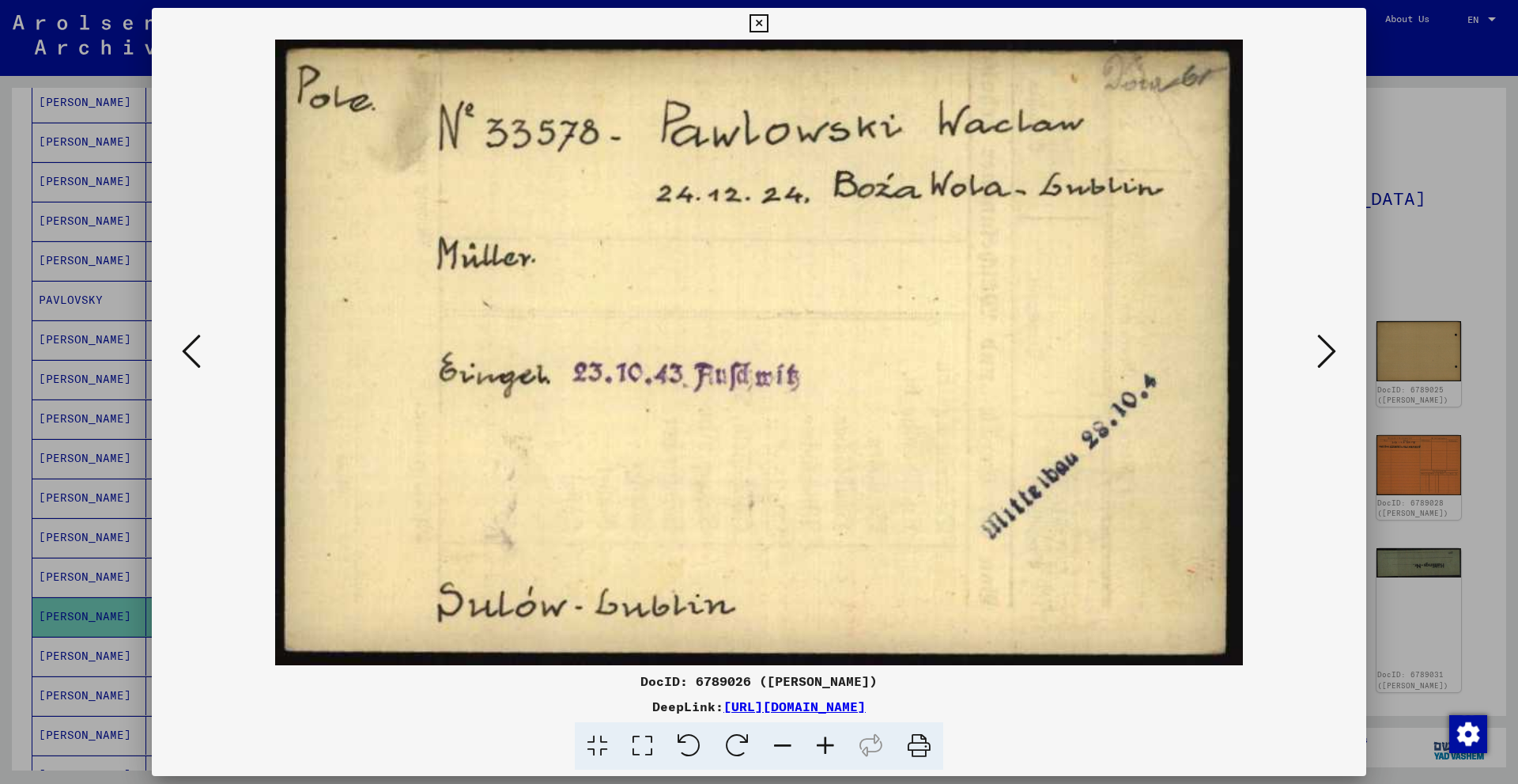
click at [1325, 352] on icon at bounding box center [1326, 350] width 19 height 38
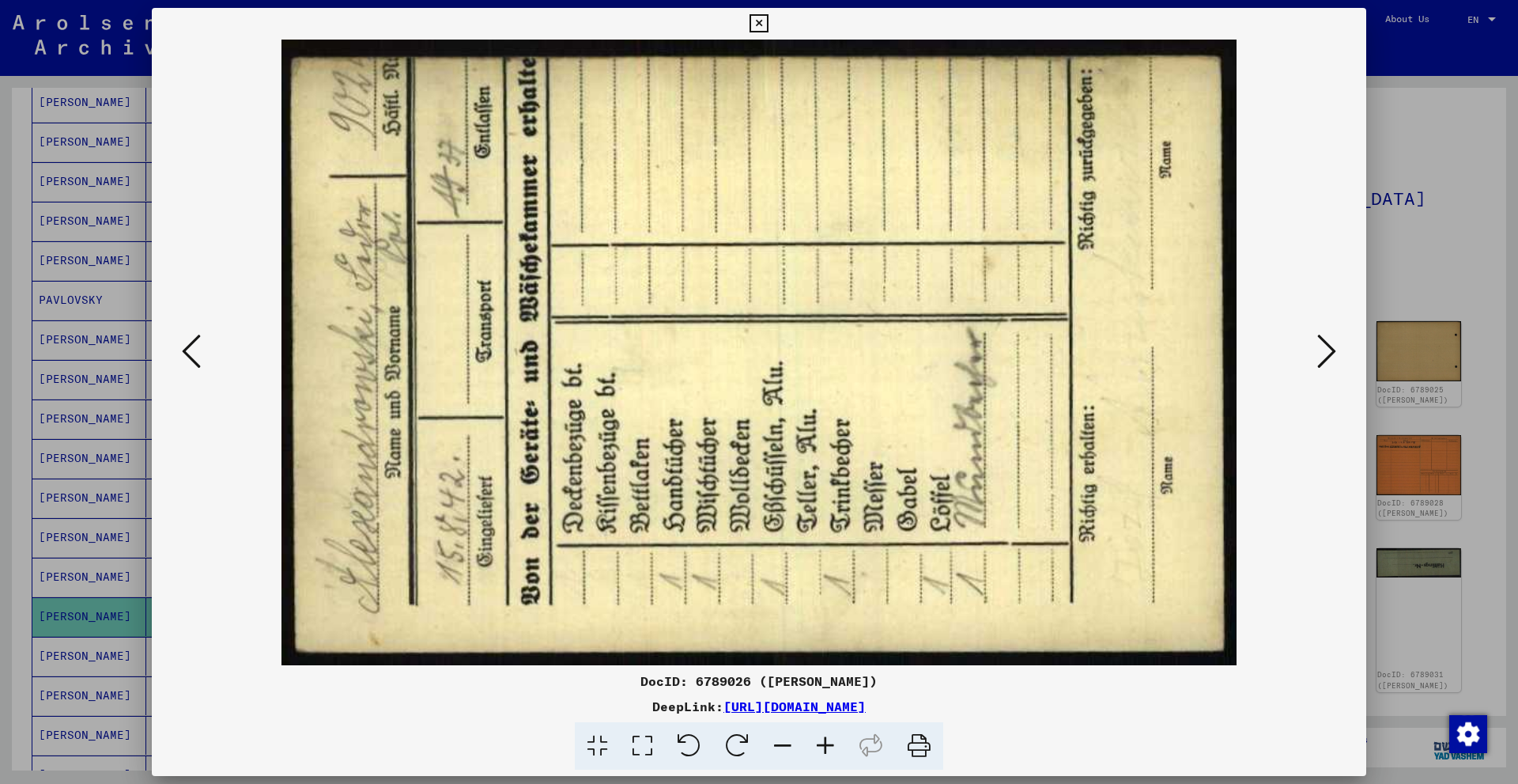
click at [1325, 352] on icon at bounding box center [1326, 350] width 19 height 38
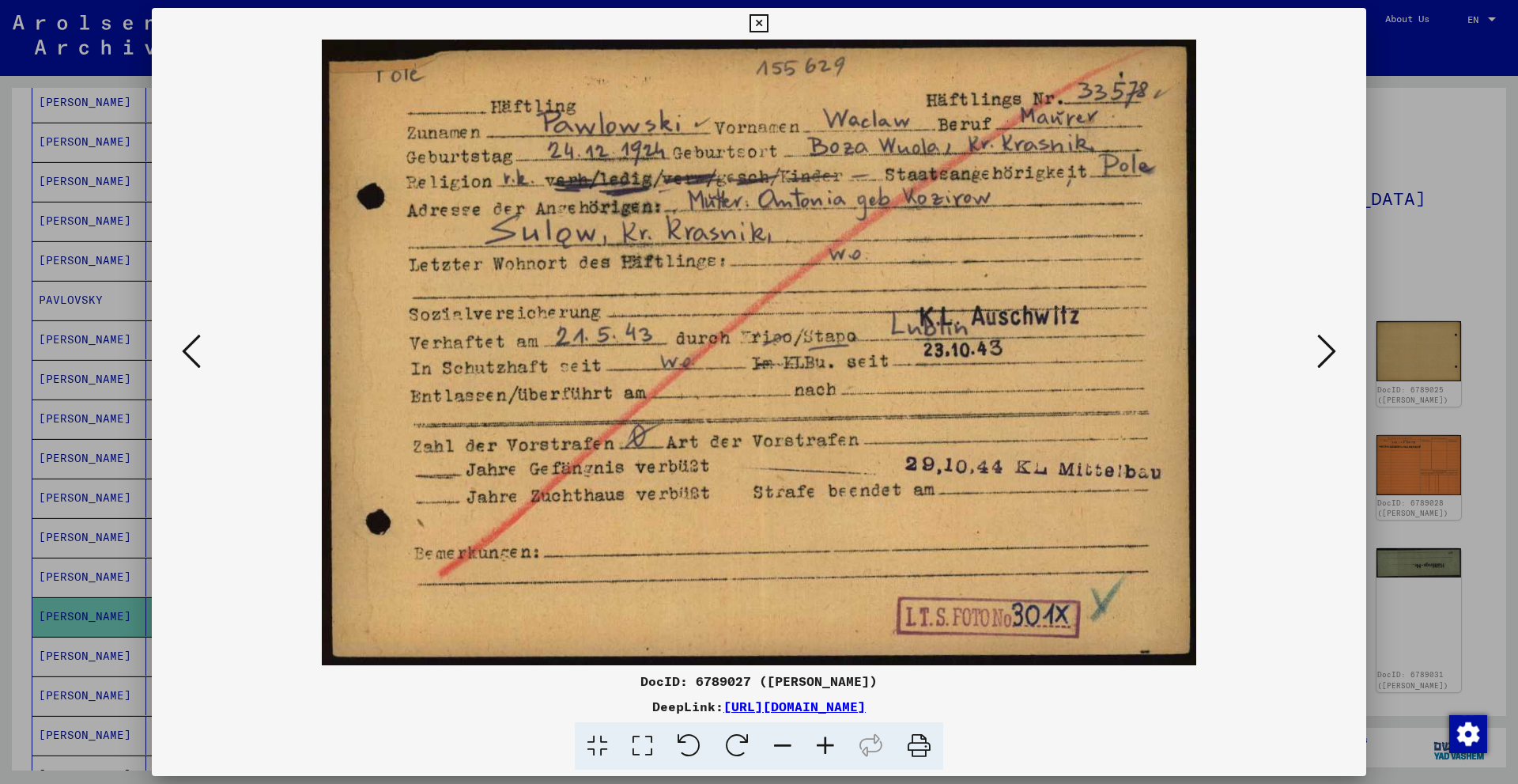
click at [1329, 353] on icon at bounding box center [1326, 350] width 19 height 38
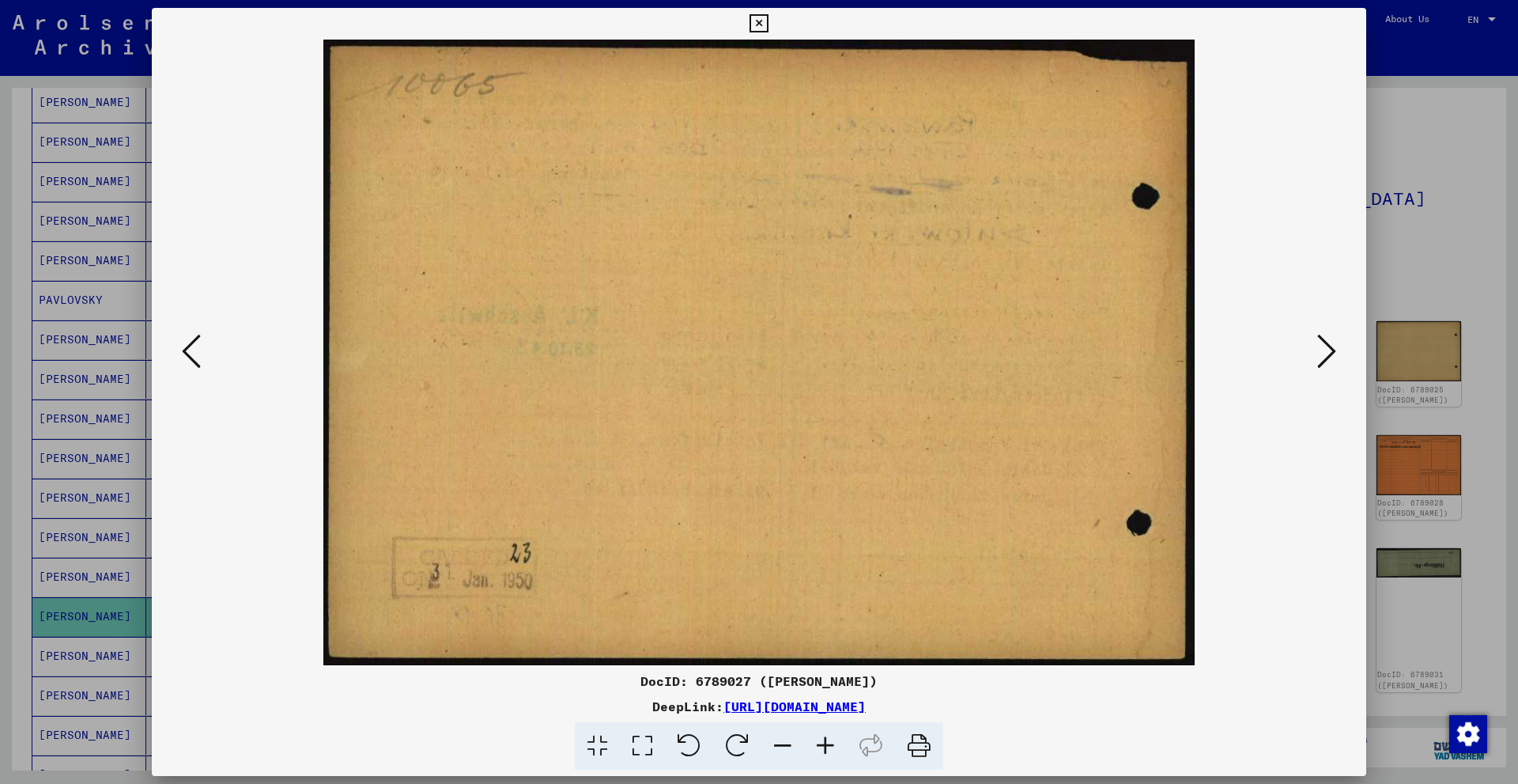
click at [1329, 353] on icon at bounding box center [1326, 350] width 19 height 38
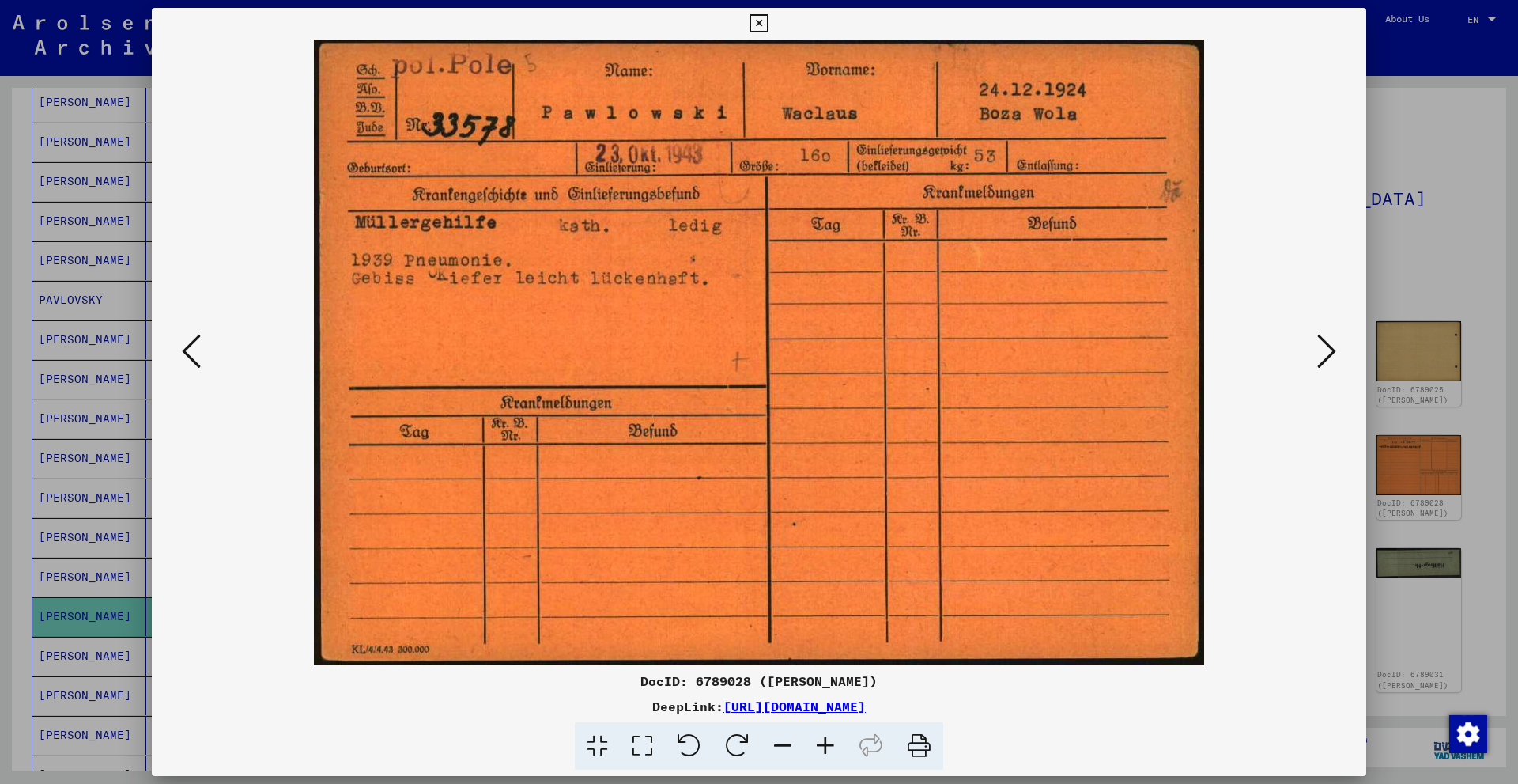
click at [1329, 353] on icon at bounding box center [1326, 350] width 19 height 38
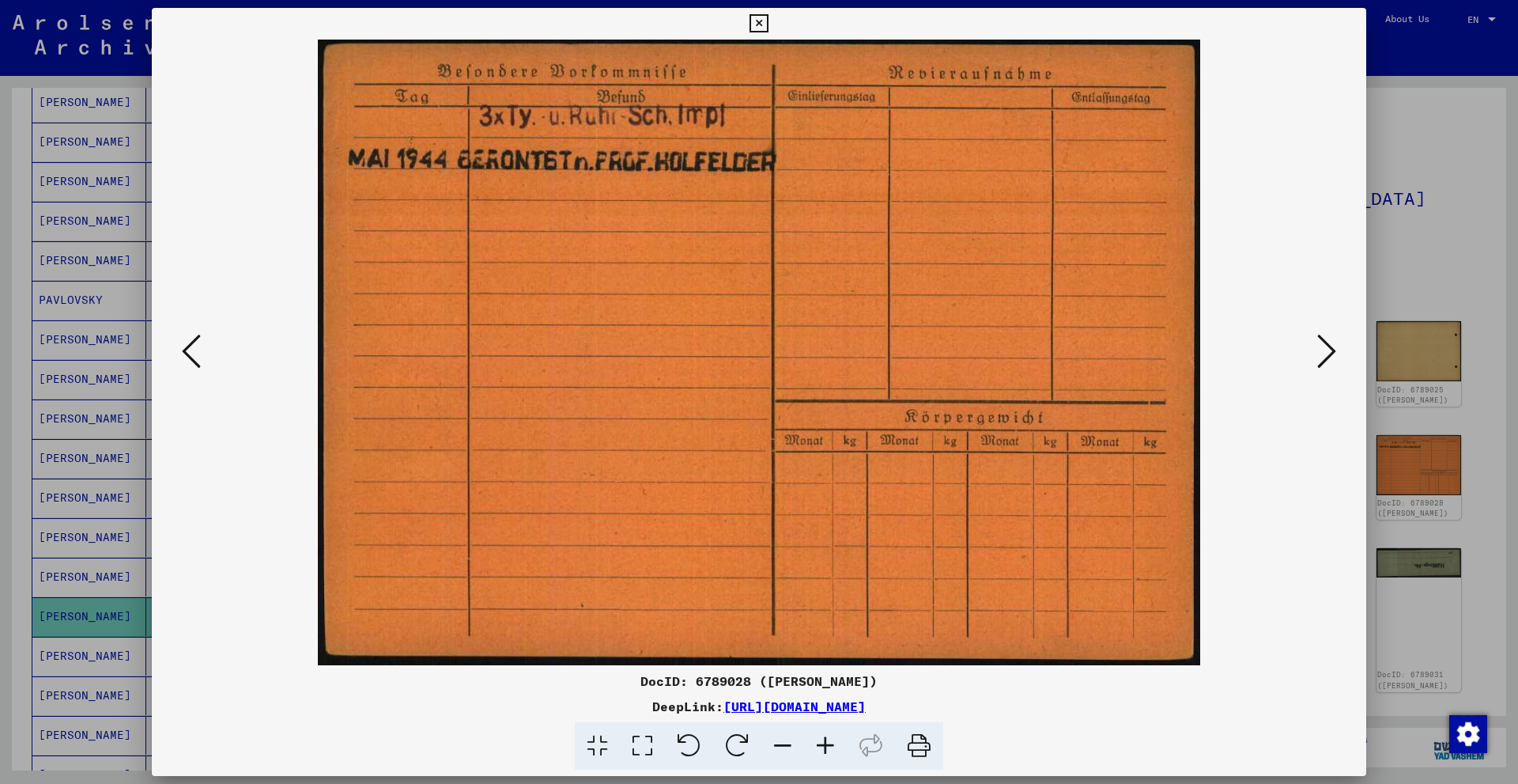
click at [1326, 344] on icon at bounding box center [1326, 350] width 19 height 38
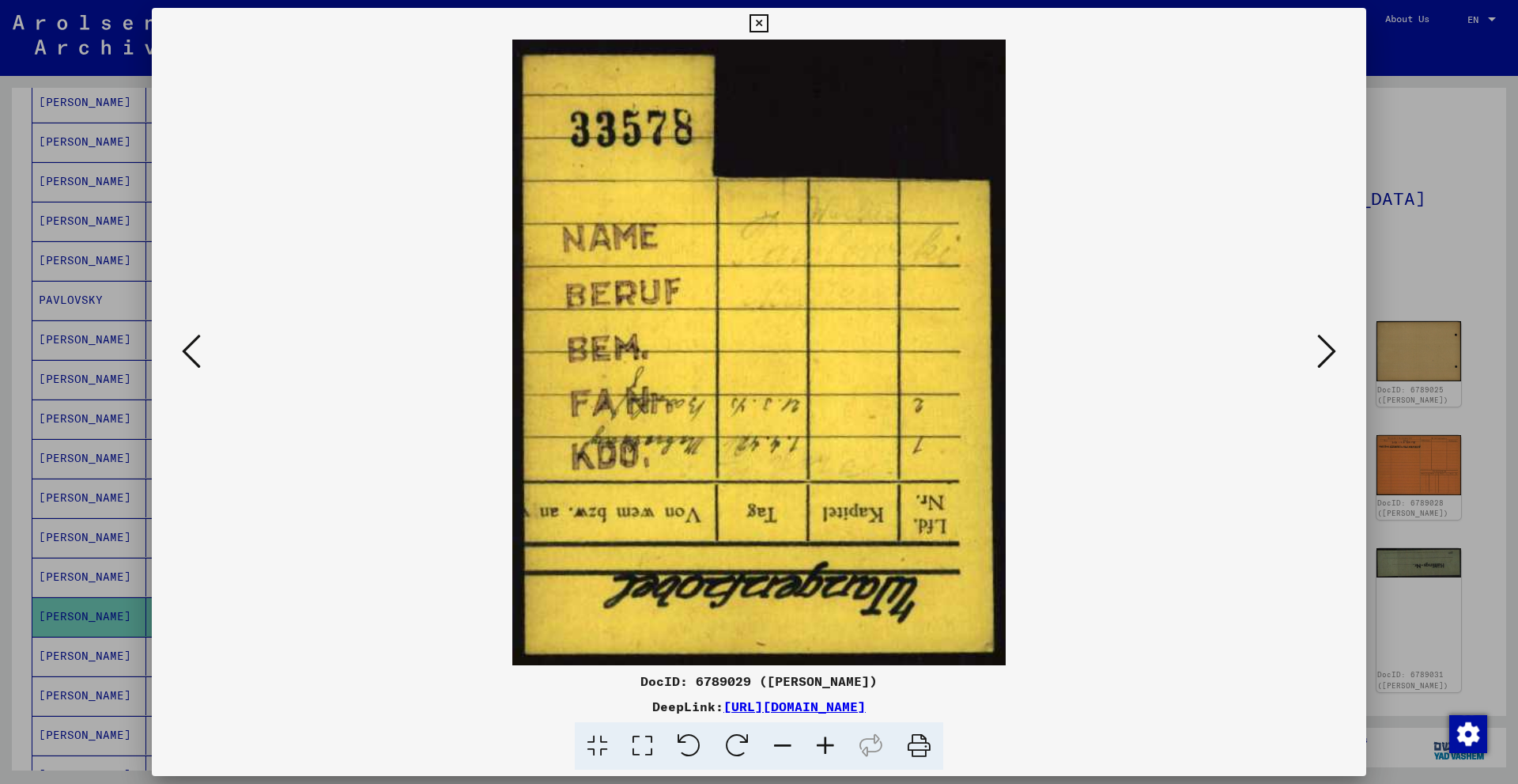
click at [1326, 346] on icon at bounding box center [1326, 350] width 19 height 38
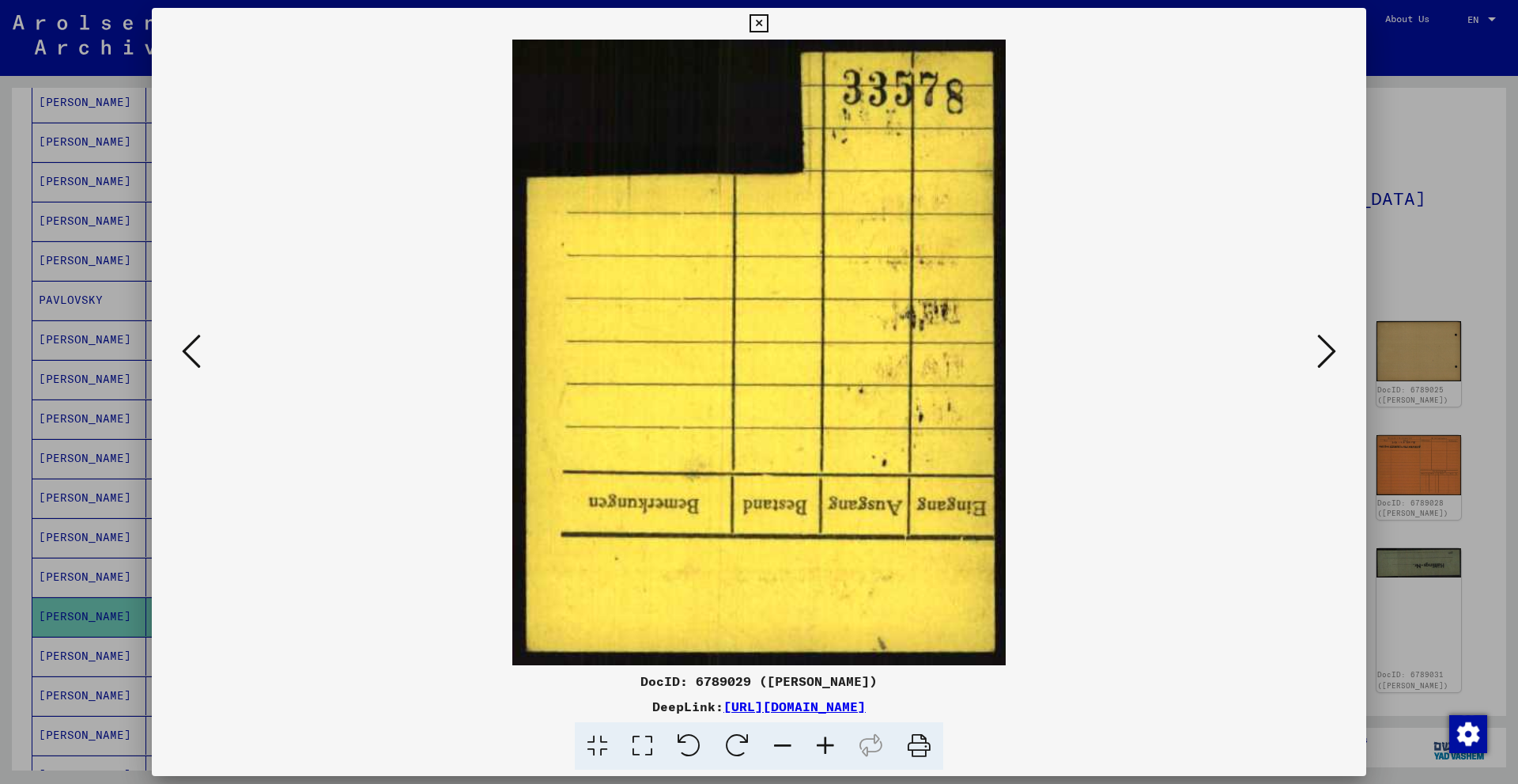
click at [1326, 346] on icon at bounding box center [1326, 350] width 19 height 38
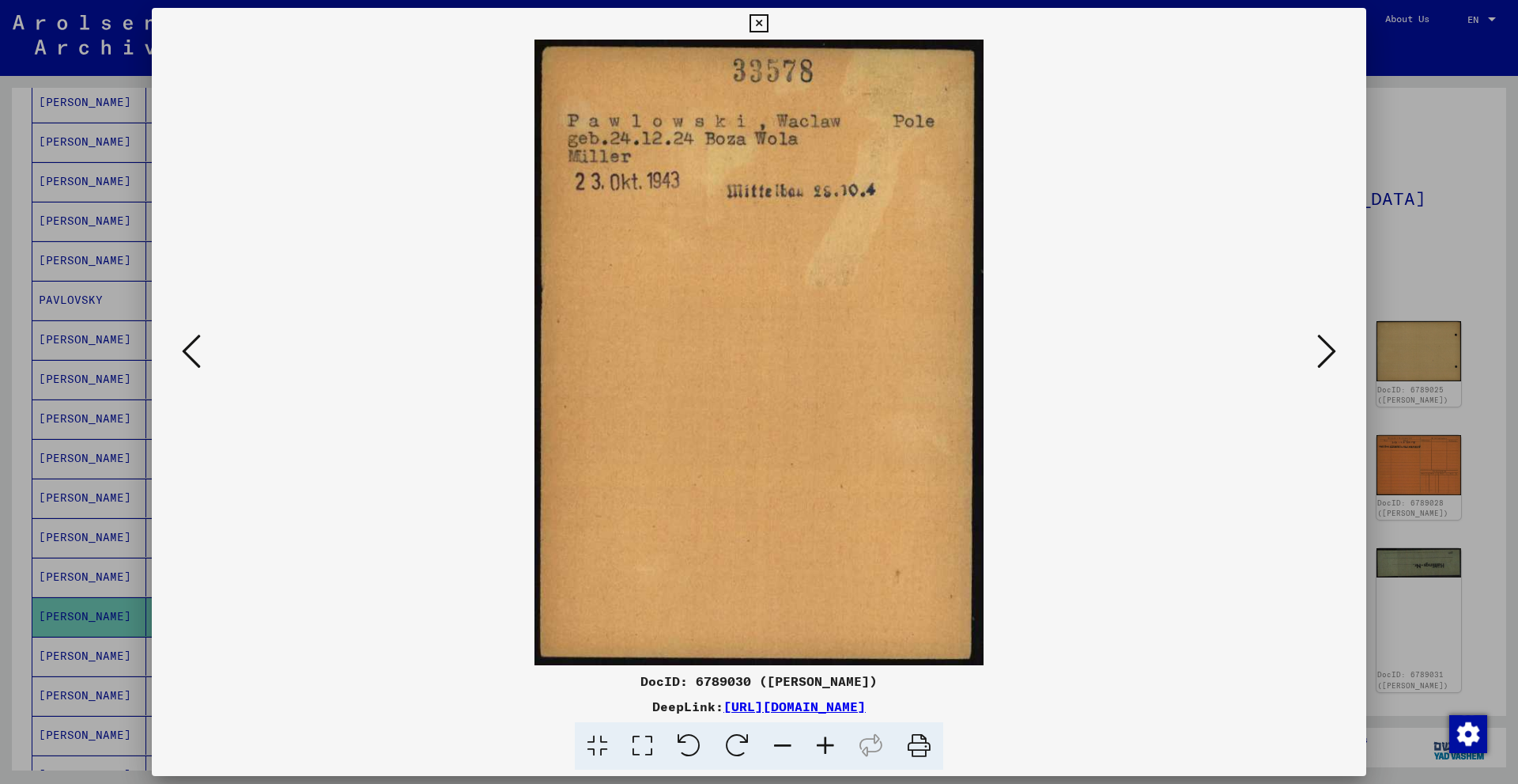
click at [1326, 346] on icon at bounding box center [1326, 350] width 19 height 38
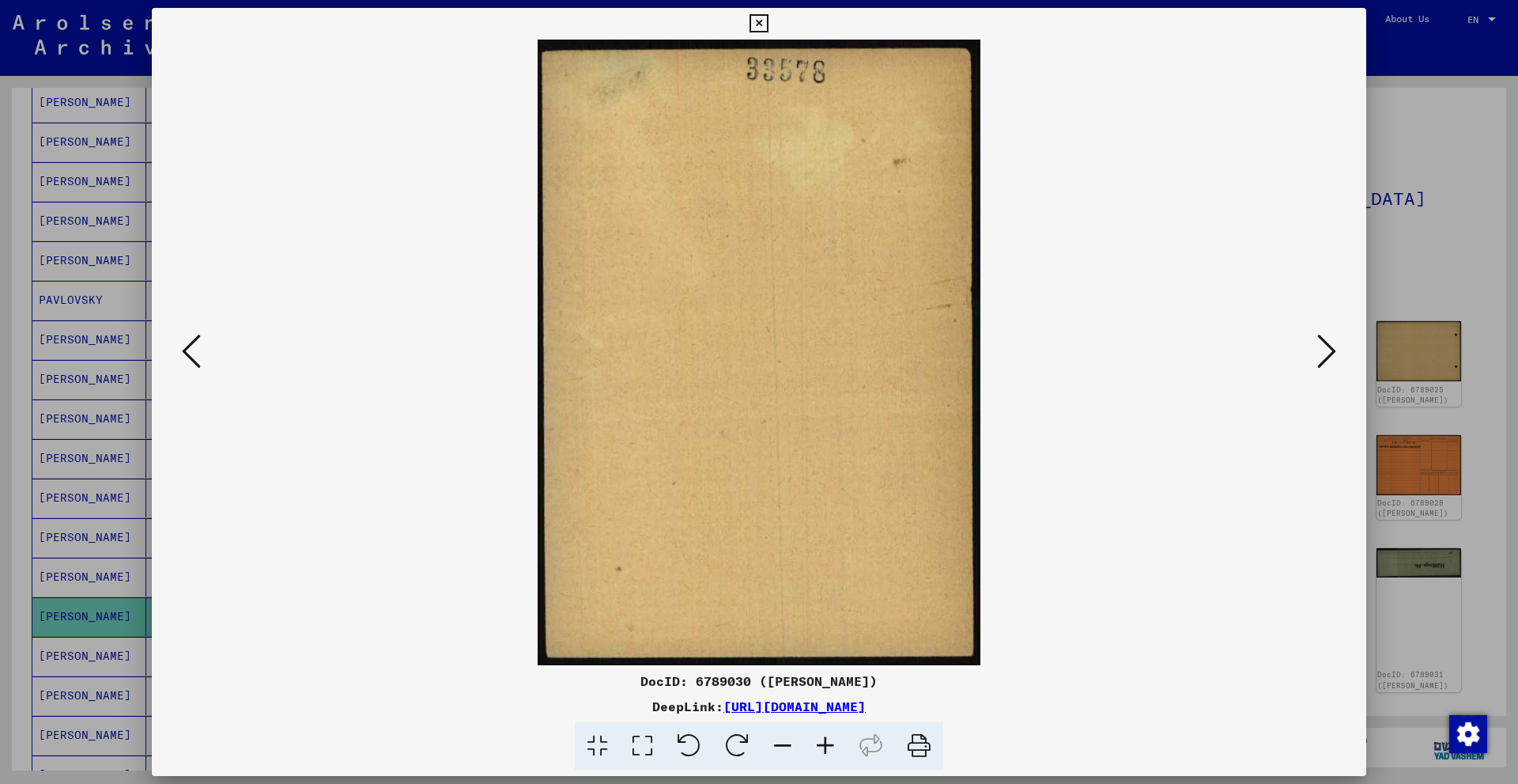
click at [1326, 346] on icon at bounding box center [1326, 350] width 19 height 38
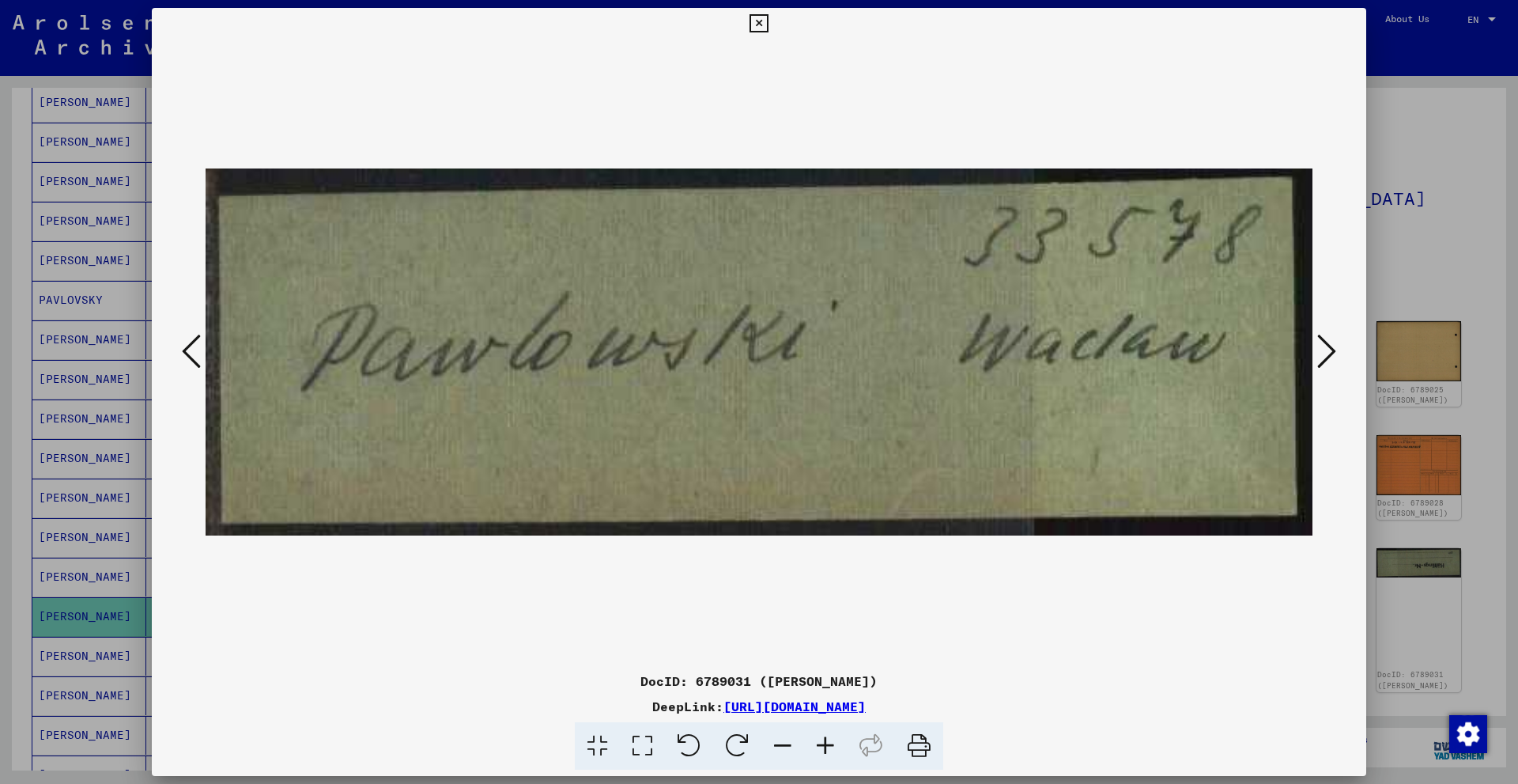
click at [1326, 346] on icon at bounding box center [1326, 350] width 19 height 38
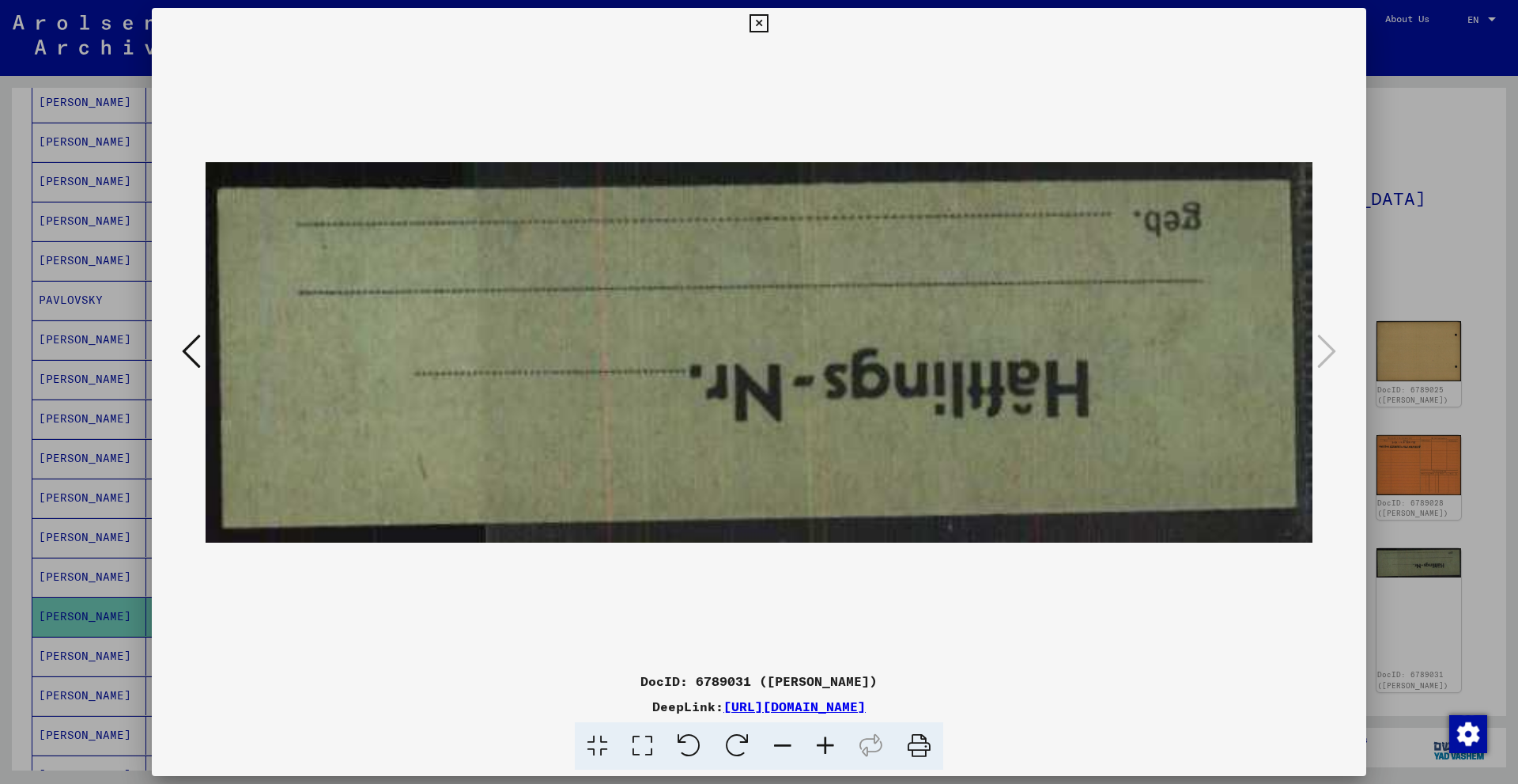
click at [764, 24] on icon at bounding box center [759, 24] width 19 height 19
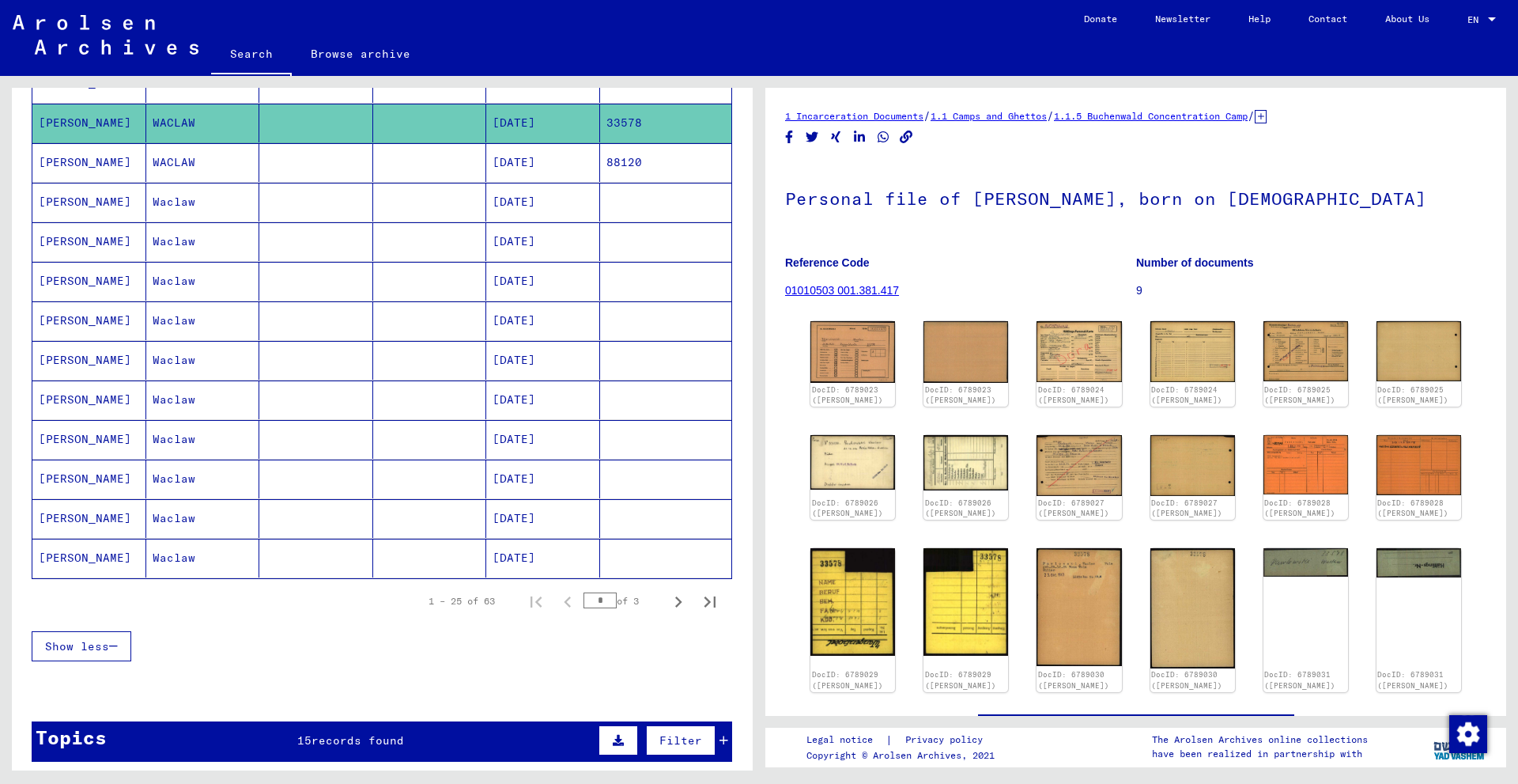
scroll to position [869, 0]
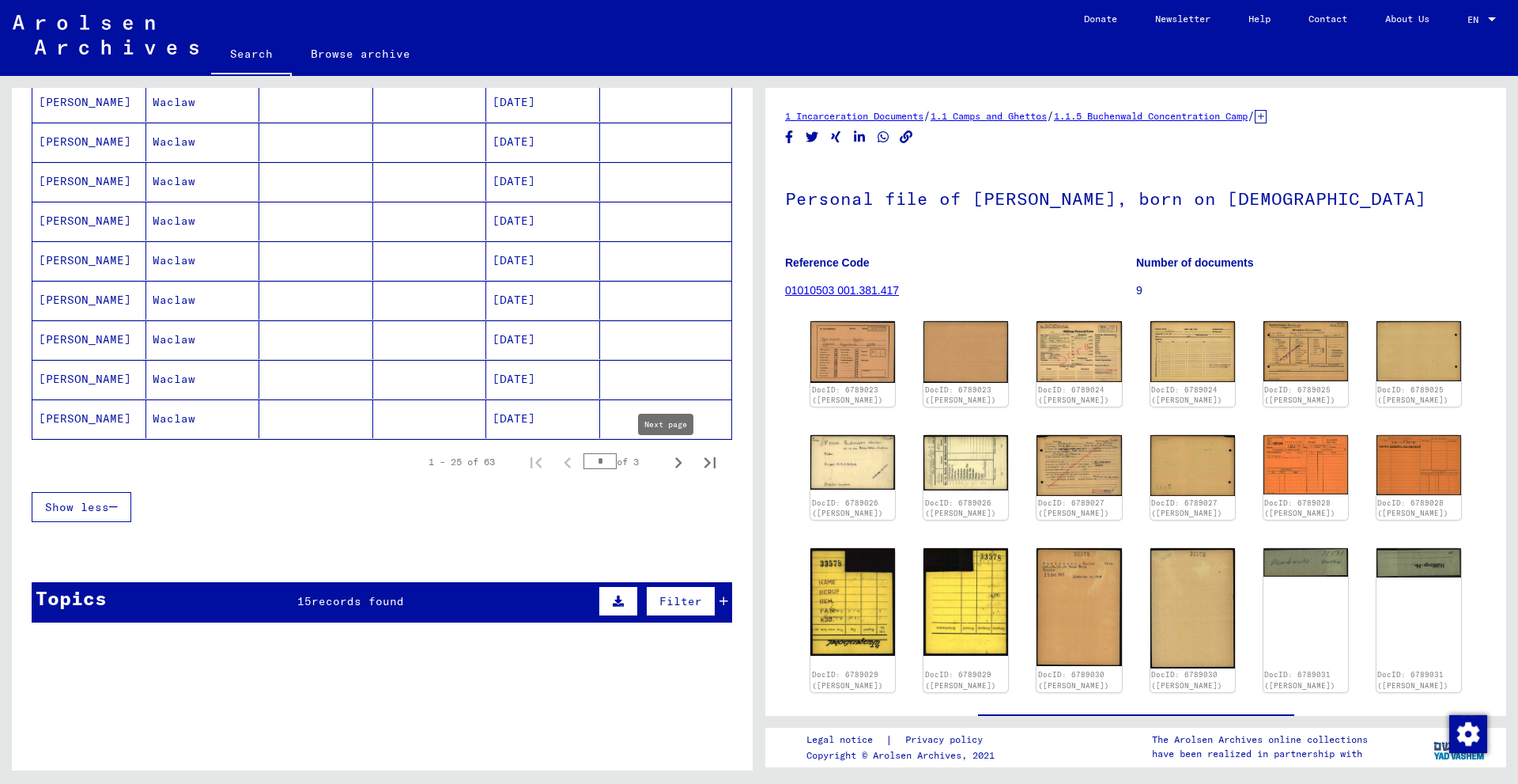
click at [667, 462] on icon "Next page" at bounding box center [678, 462] width 23 height 23
type input "*"
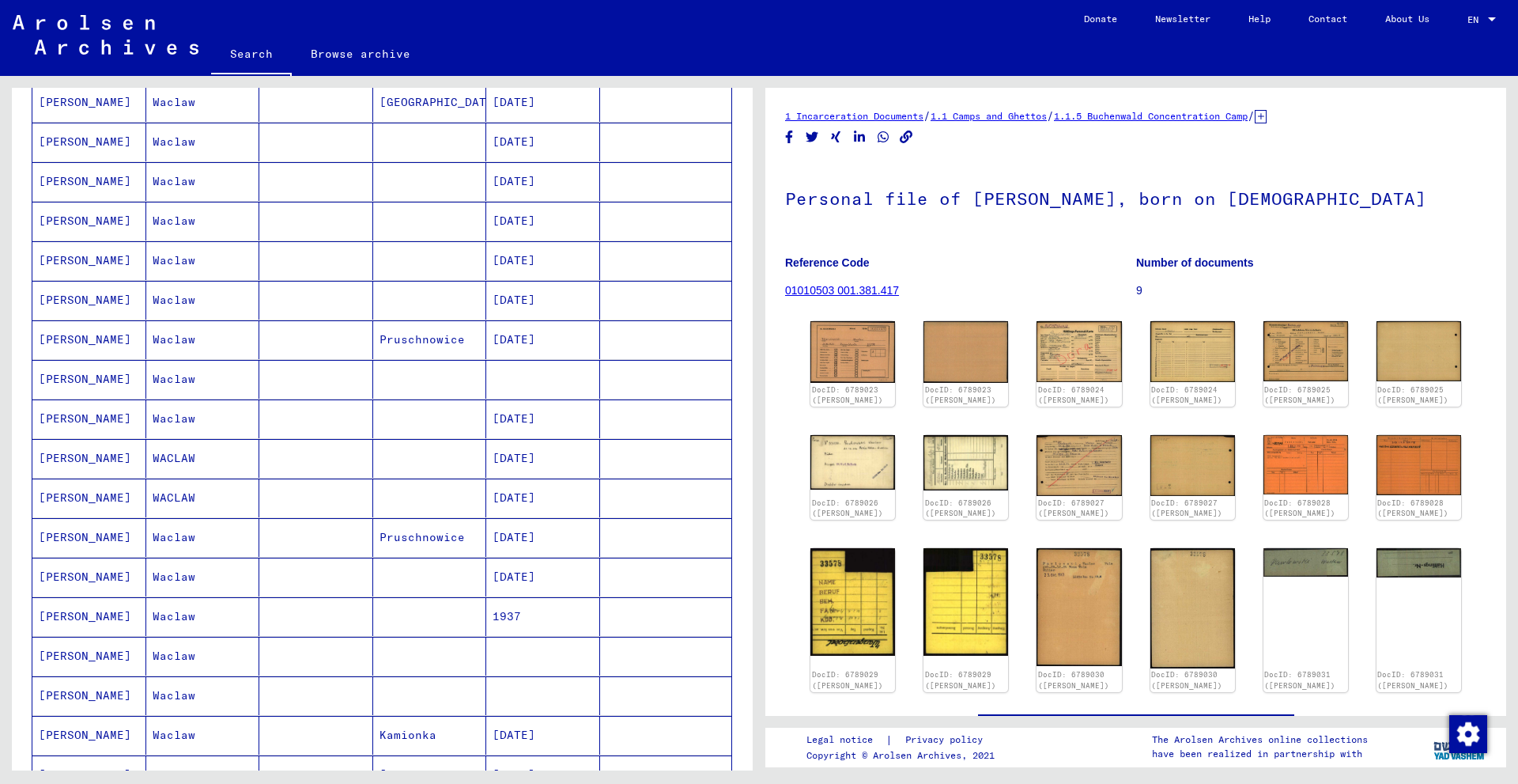
scroll to position [158, 0]
